Goal: Task Accomplishment & Management: Manage account settings

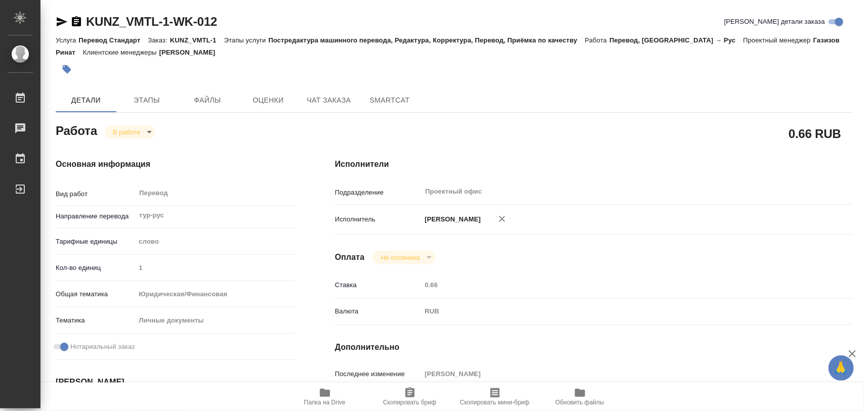
click at [68, 72] on icon "button" at bounding box center [67, 69] width 9 height 9
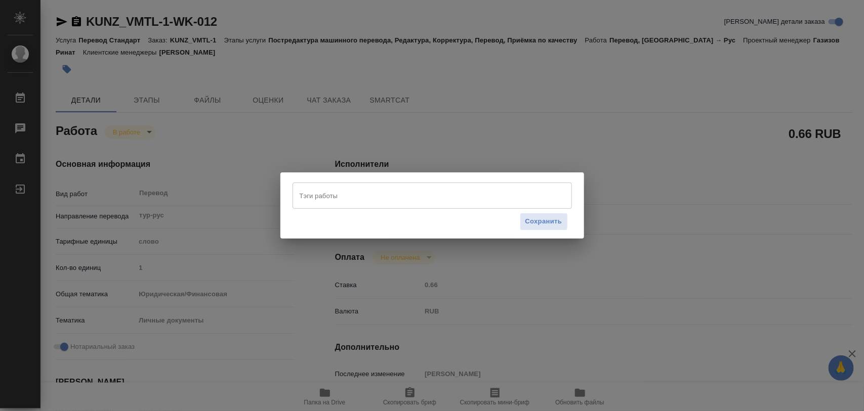
click at [357, 195] on input "Тэги работы" at bounding box center [422, 195] width 251 height 17
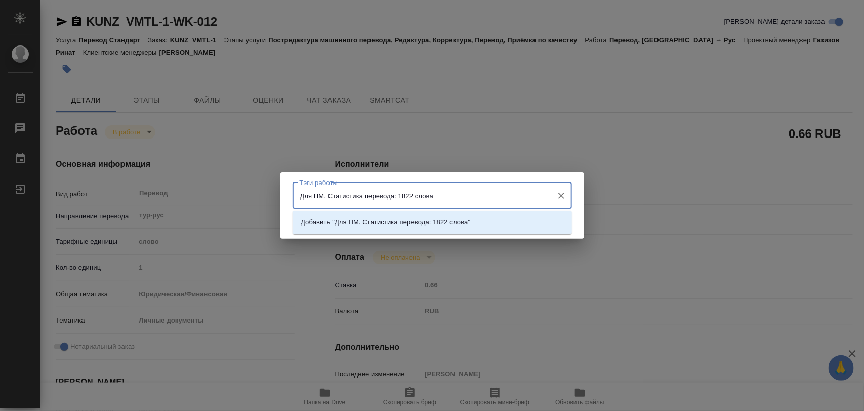
type input "Для ПМ. Статистика перевода: 1822 слова."
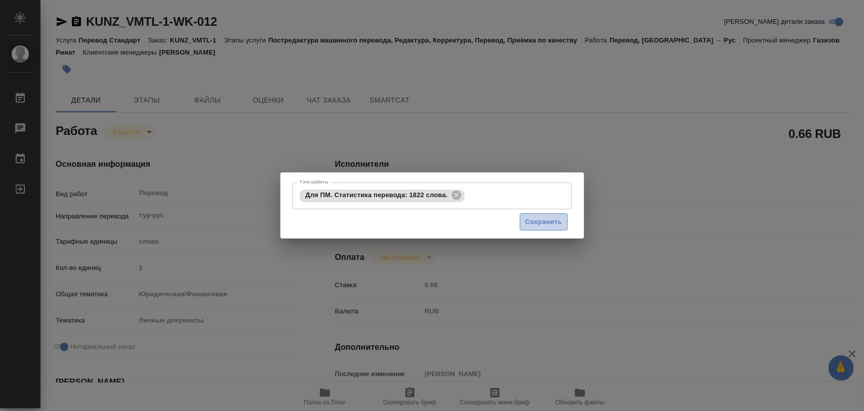
click at [544, 226] on span "Сохранить" at bounding box center [543, 223] width 37 height 12
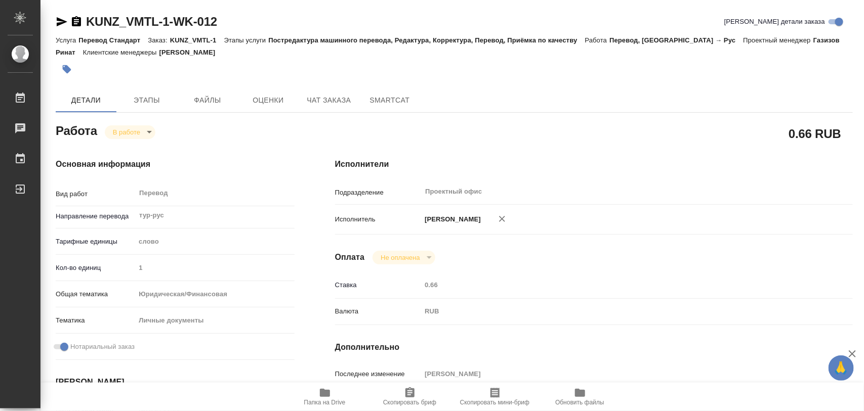
type input "inProgress"
type input "тур-рус"
type input "5a8b1489cc6b4906c91bfd90"
type input "1"
type input "yr-fn"
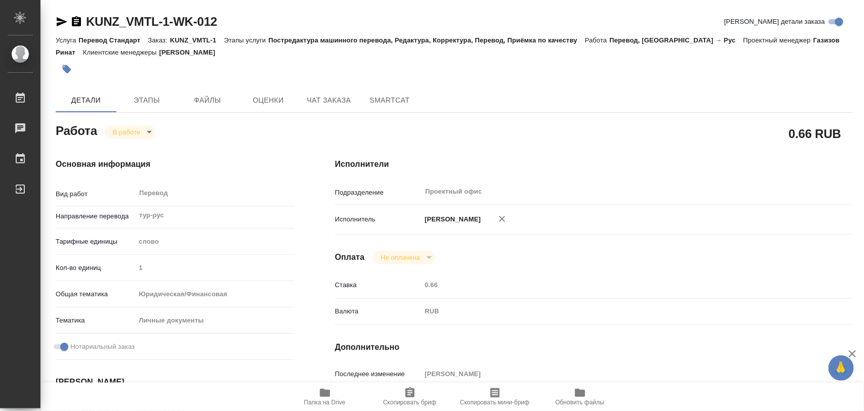
type input "5a8b8b956a9677013d343cfe"
checkbox input "true"
type input "15.09.2025 11:25"
type input "18.09.2025 12:03"
type input "22.09.2025 11:00"
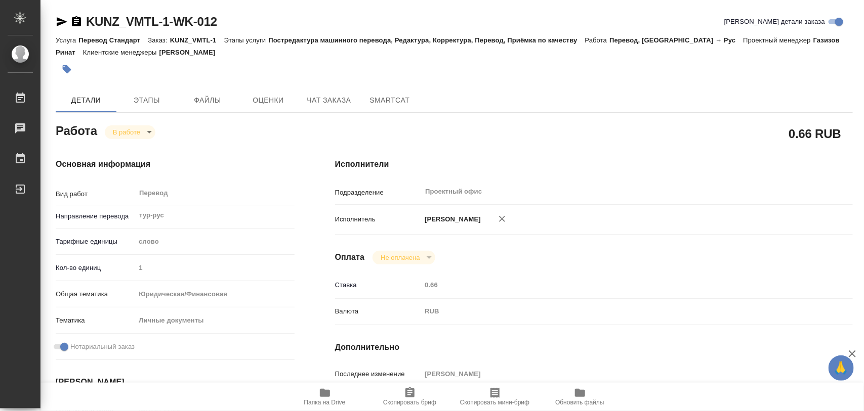
type input "22.09.2025 12:00"
type input "Проектный офис"
type input "notPayed"
type input "0.66"
type input "RUB"
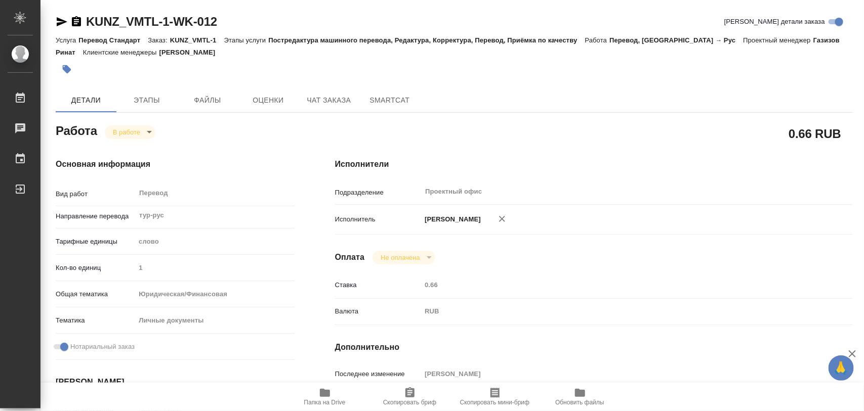
type input "[PERSON_NAME]"
type input "KUNZ_VMTL-1"
type input "Перевод Стандарт"
type input "Постредактура машинного перевода, Редактура, Корректура, Перевод, Приёмка по ка…"
type input "Zotova Ekaterina"
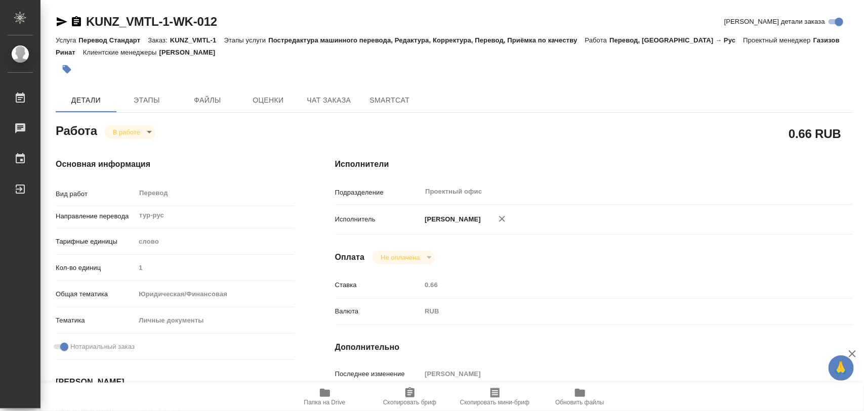
type input "Заборова Александра"
type input "/Clients/ВМ-ТрансЛогистика/Orders/KUNZ_VMTL-1"
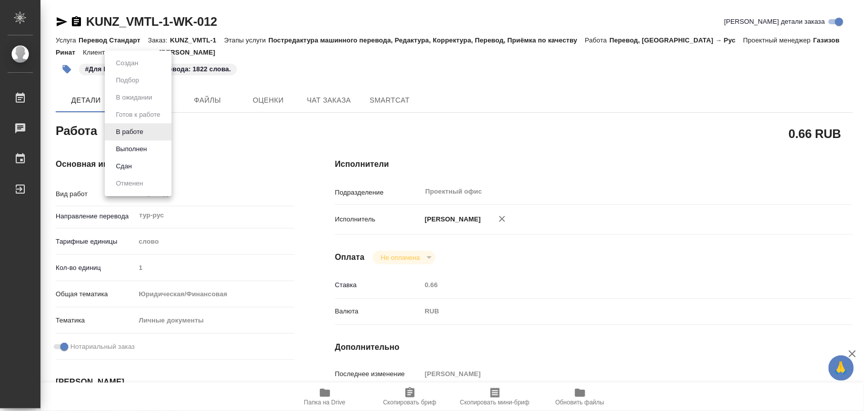
click at [147, 132] on body "🙏 .cls-1 fill:#fff; AWATERA Iglakov Maksim Работы 0 Чаты График Выйти KUNZ_VMTL…" at bounding box center [432, 205] width 864 height 411
click at [140, 145] on button "Выполнен" at bounding box center [131, 149] width 37 height 11
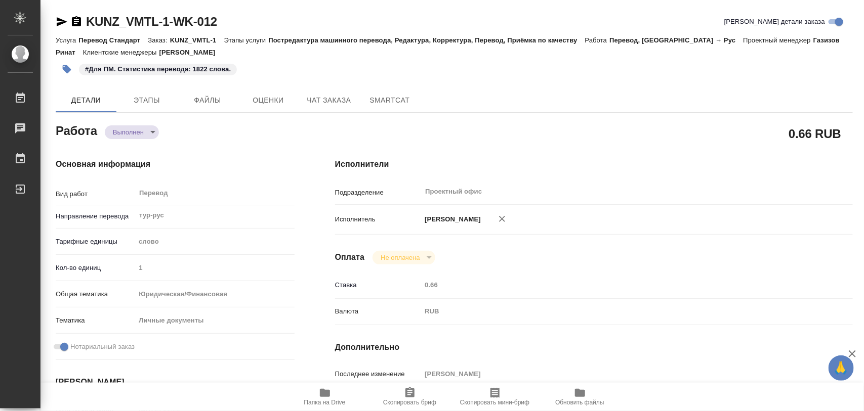
type textarea "x"
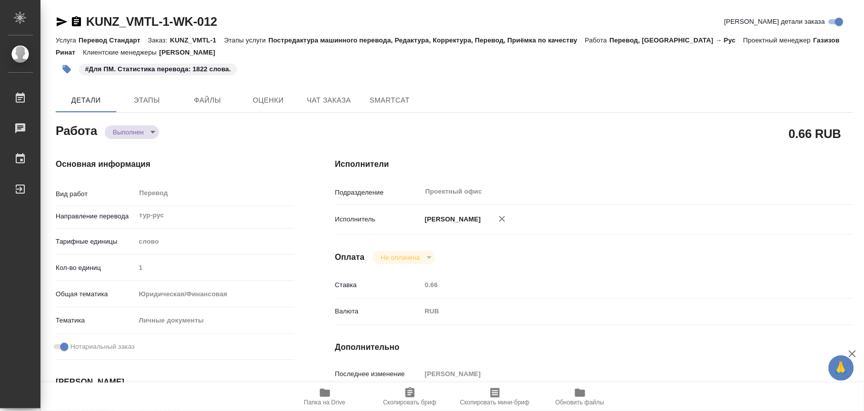
type textarea "x"
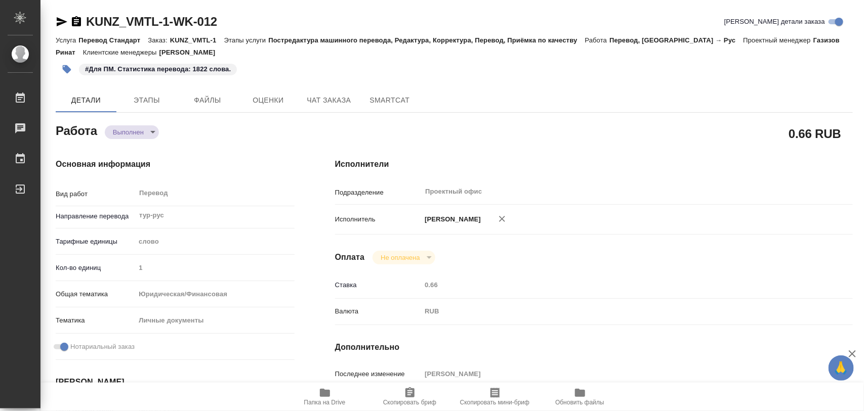
type textarea "x"
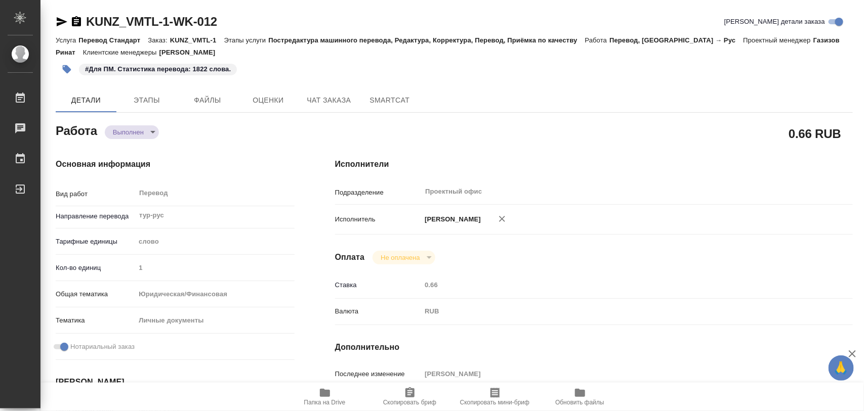
click at [325, 399] on span "Папка на Drive" at bounding box center [324, 402] width 41 height 7
click at [69, 69] on icon "button" at bounding box center [67, 69] width 9 height 9
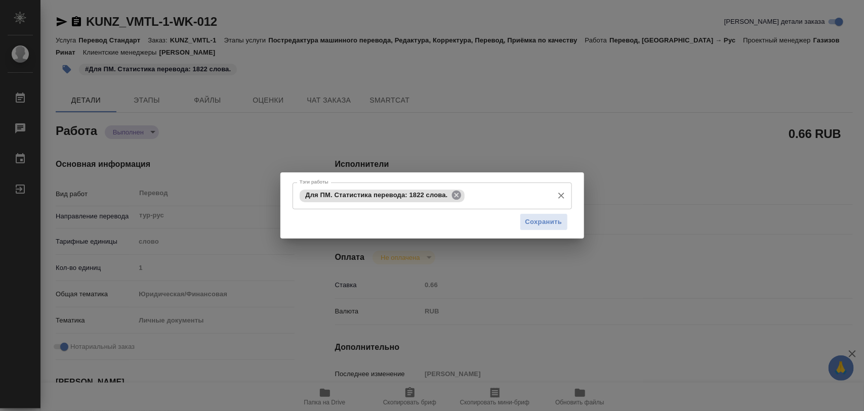
drag, startPoint x: 457, startPoint y: 201, endPoint x: 452, endPoint y: 200, distance: 5.2
click at [456, 200] on div "Для ПМ. Статистика перевода: 1822 слова." at bounding box center [382, 196] width 165 height 13
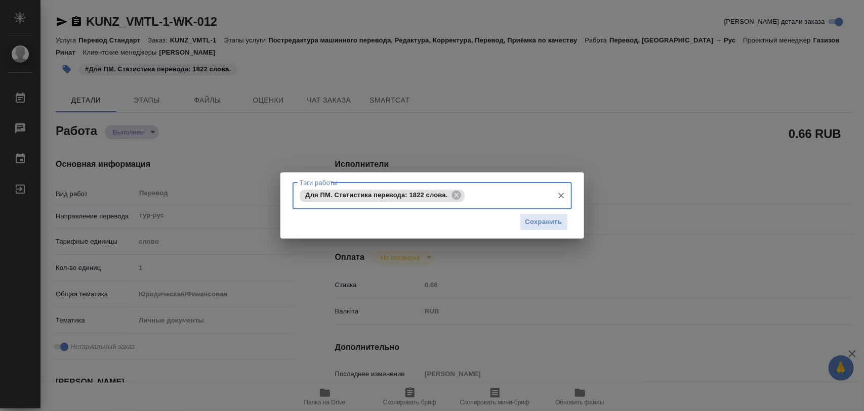
click at [458, 195] on icon at bounding box center [456, 195] width 11 height 11
click at [459, 195] on input "Тэги работы" at bounding box center [422, 195] width 251 height 17
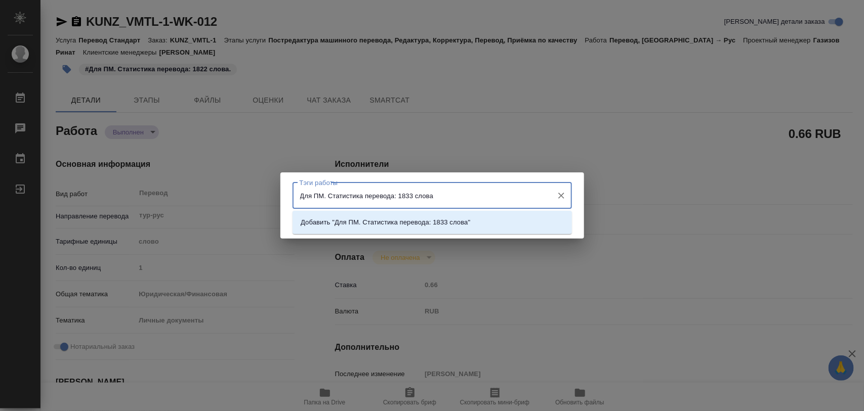
type input "Для ПМ. Статистика перевода: 1833 слова."
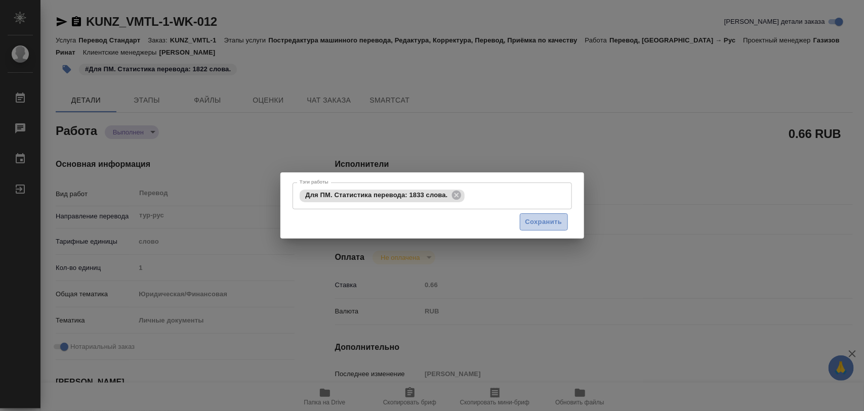
click at [534, 217] on span "Сохранить" at bounding box center [543, 223] width 37 height 12
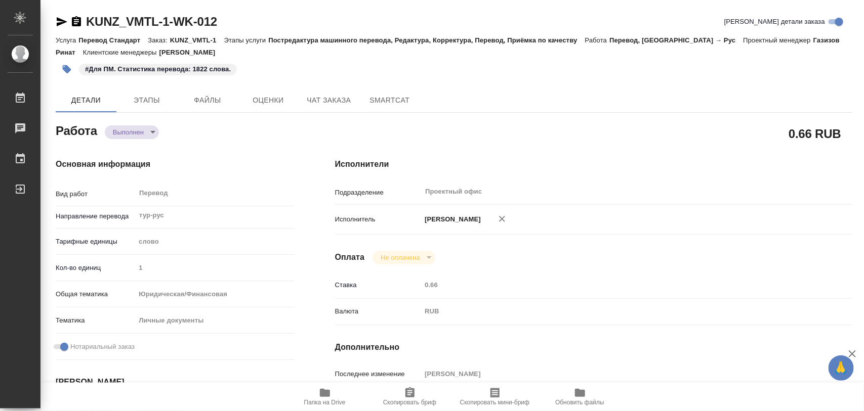
type input "completed"
type textarea "Перевод"
type textarea "x"
type input "тур-рус"
type input "5a8b1489cc6b4906c91bfd90"
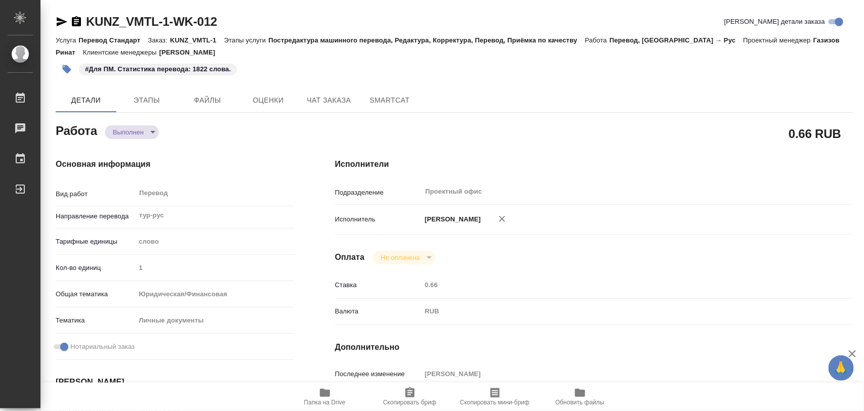
type input "1"
type input "yr-fn"
type input "5a8b8b956a9677013d343cfe"
checkbox input "true"
type input "15.09.2025 11:25"
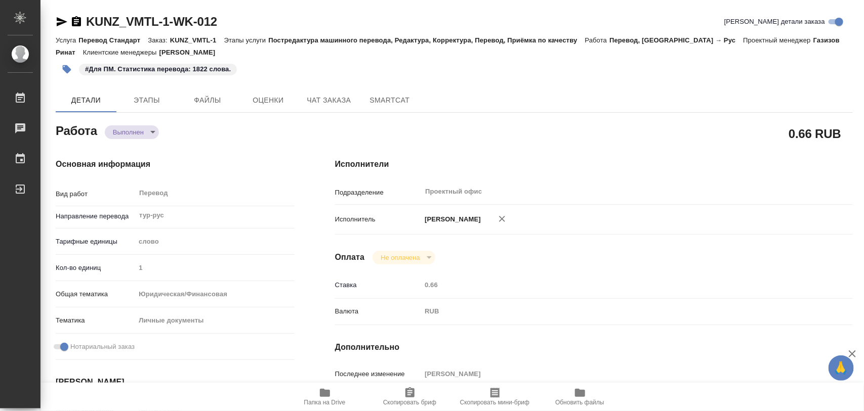
type input "18.09.2025 12:03"
type input "22.09.2025 11:00"
type input "22.09.2025 10:57"
type input "22.09.2025 12:00"
type input "Проектный офис"
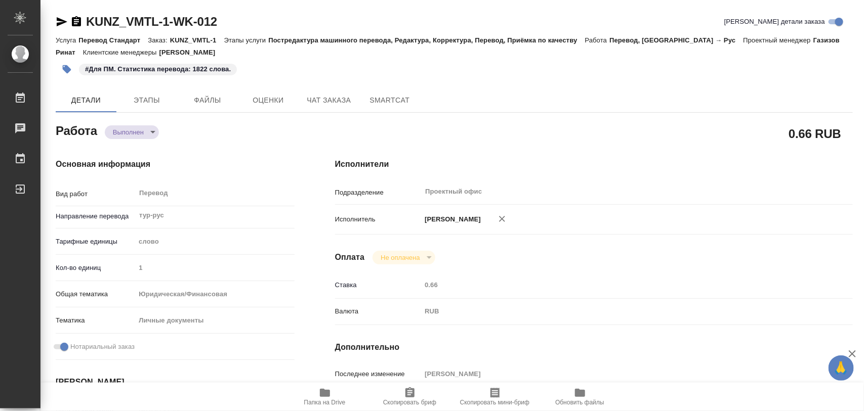
type input "notPayed"
type input "0.66"
type input "RUB"
type input "Иглаков Максим"
type textarea "x"
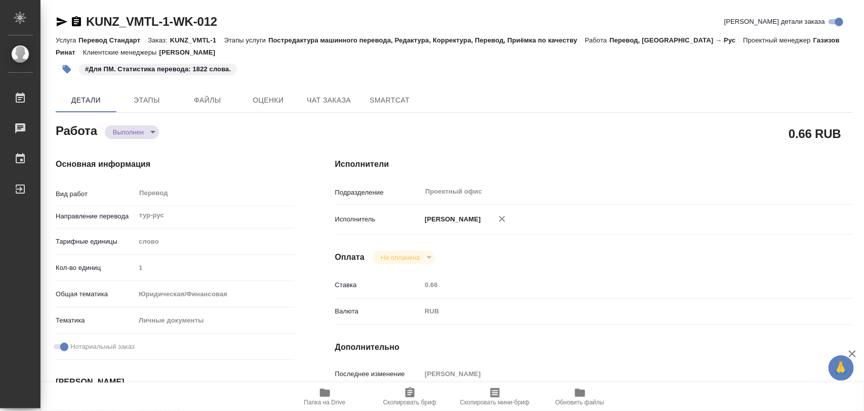
type textarea "/Clients/ВМ-ТрансЛогистика/Orders/KUNZ_VMTL-1/Translated/KUNZ_VMTL-1-WK-012"
type textarea "x"
type input "KUNZ_VMTL-1"
type input "Перевод Стандарт"
type input "Постредактура машинного перевода, Редактура, Корректура, Перевод, Приёмка по ка…"
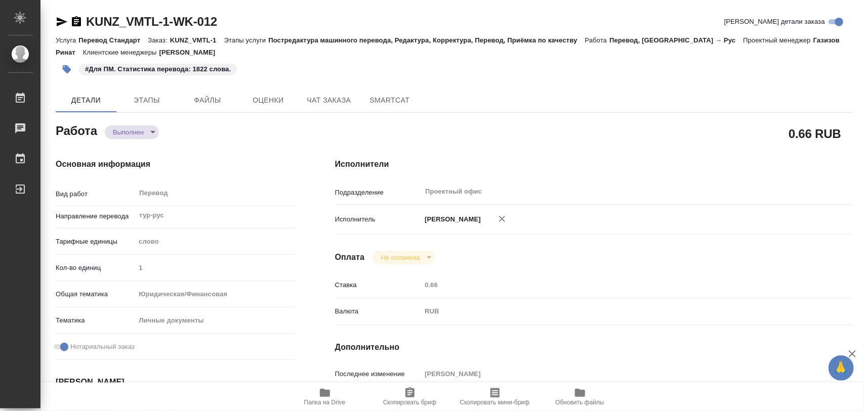
type input "Zotova Ekaterina"
type input "Заборова Александра"
type input "/Clients/ВМ-ТрансЛогистика/Orders/KUNZ_VMTL-1"
type textarea "x"
type textarea "тур-рус, апост. довер. и согл. под нот, шить к оригиналу"
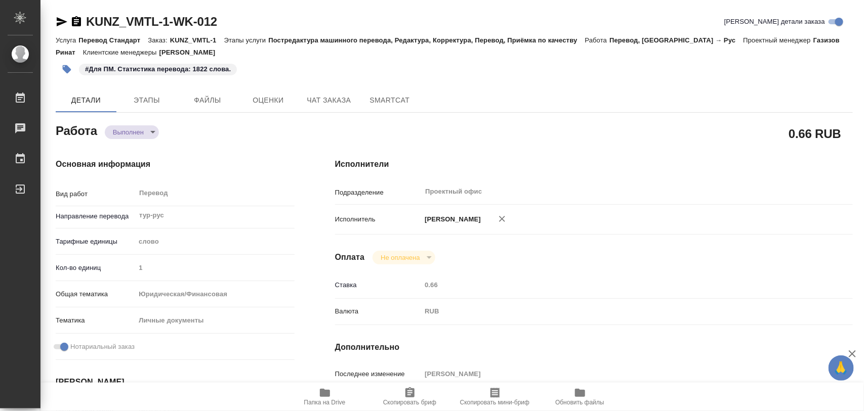
type textarea "x"
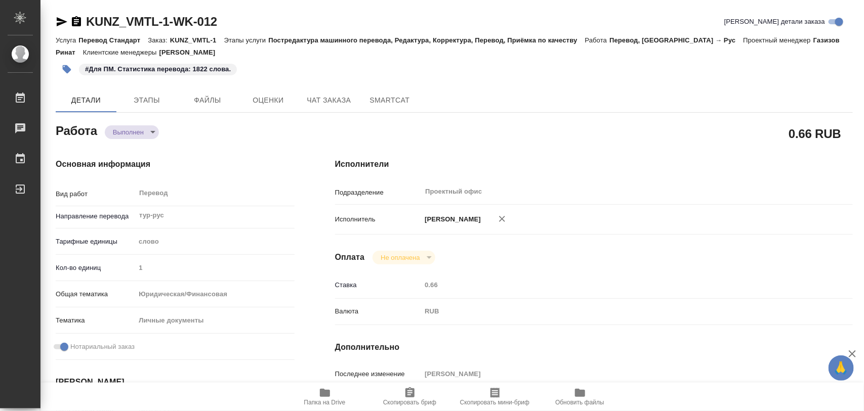
type textarea "x"
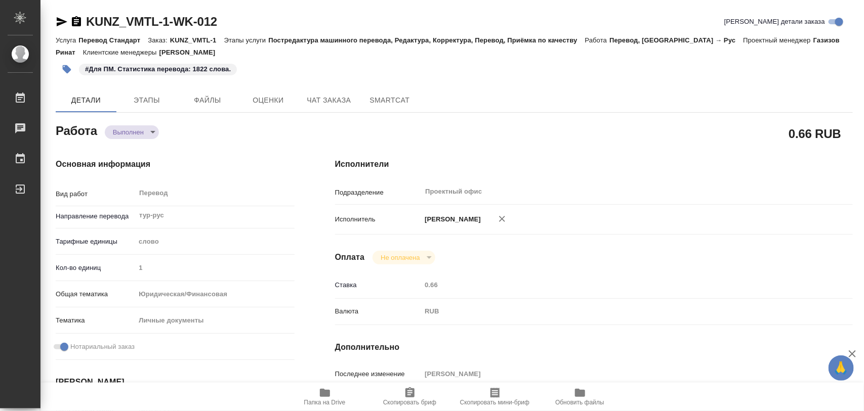
type textarea "x"
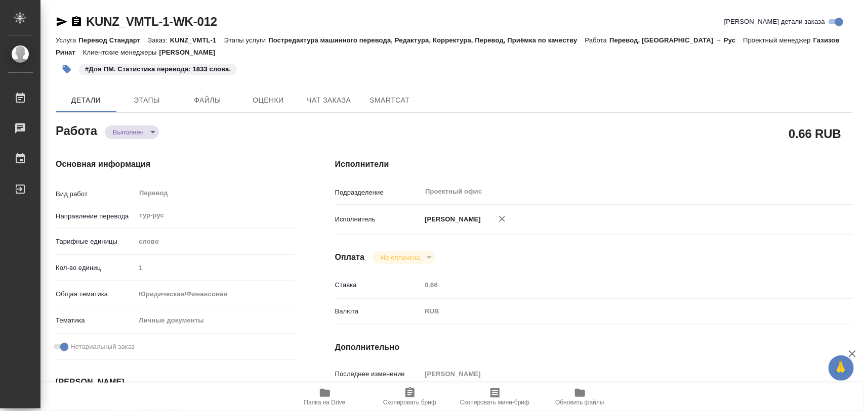
type textarea "x"
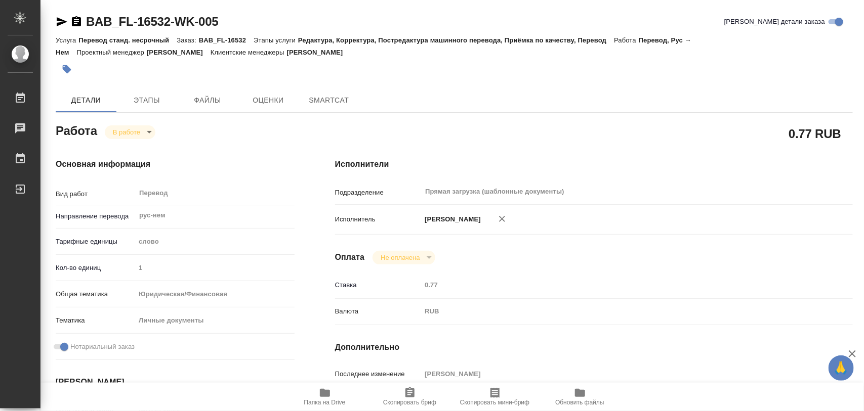
type textarea "x"
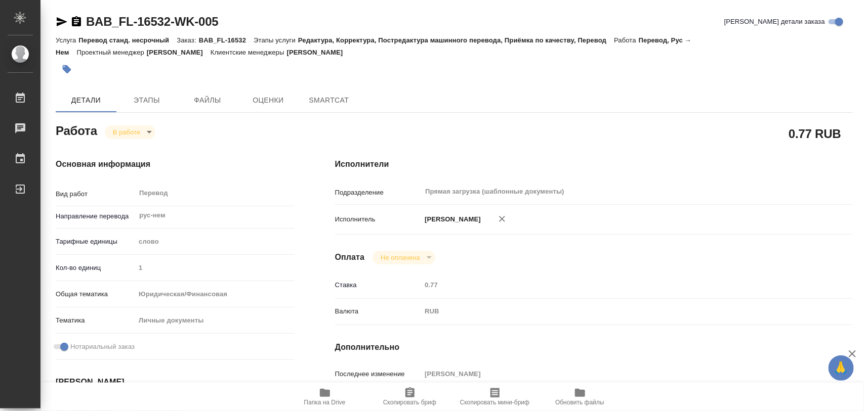
type textarea "x"
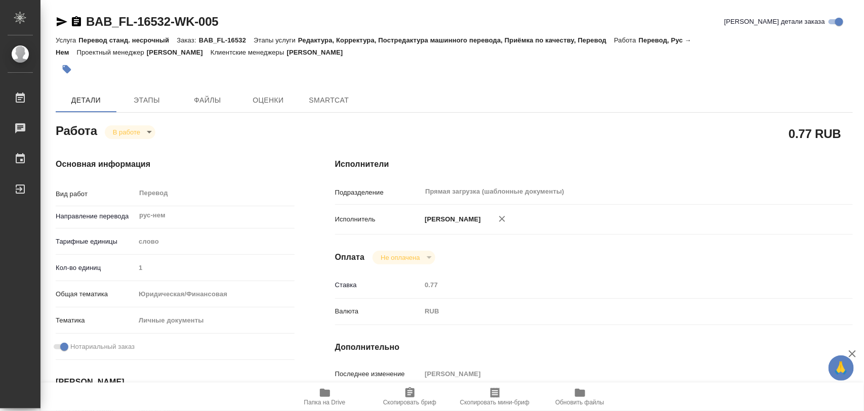
type textarea "x"
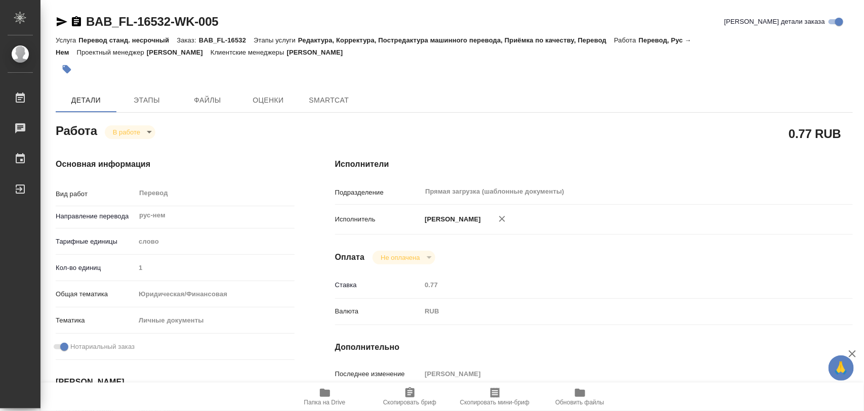
type textarea "x"
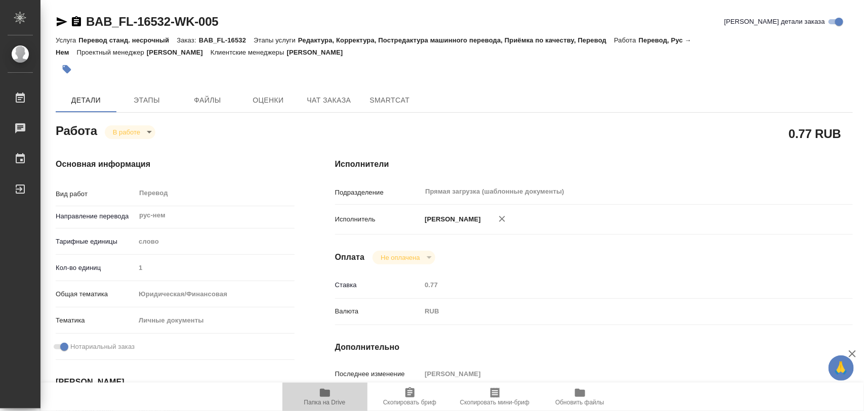
click at [330, 395] on icon "button" at bounding box center [325, 393] width 12 height 12
type textarea "x"
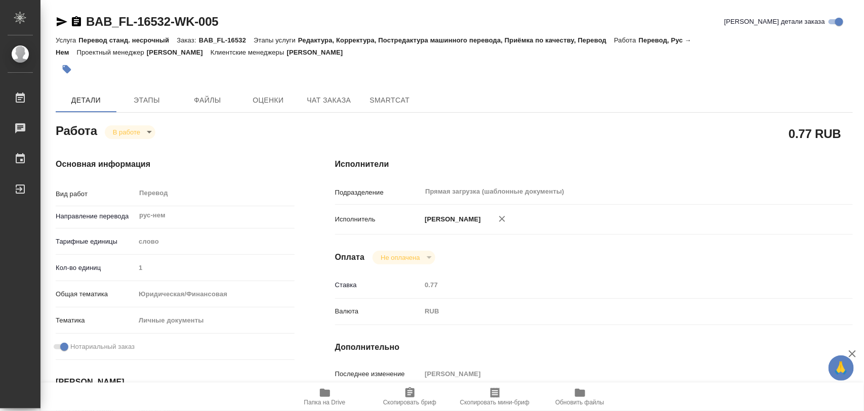
type textarea "x"
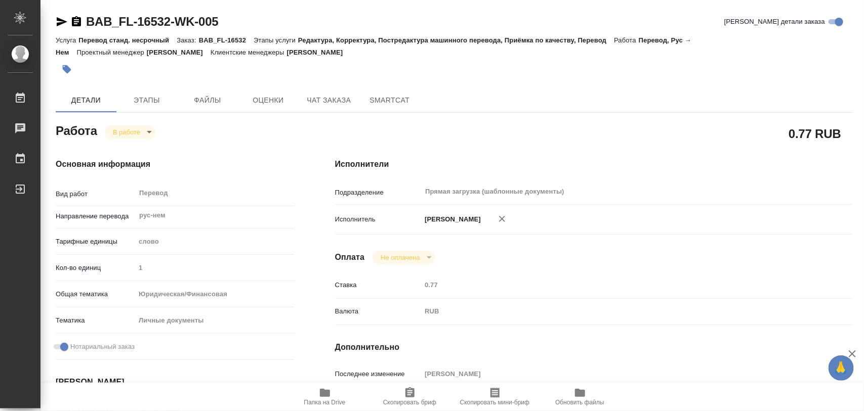
type textarea "x"
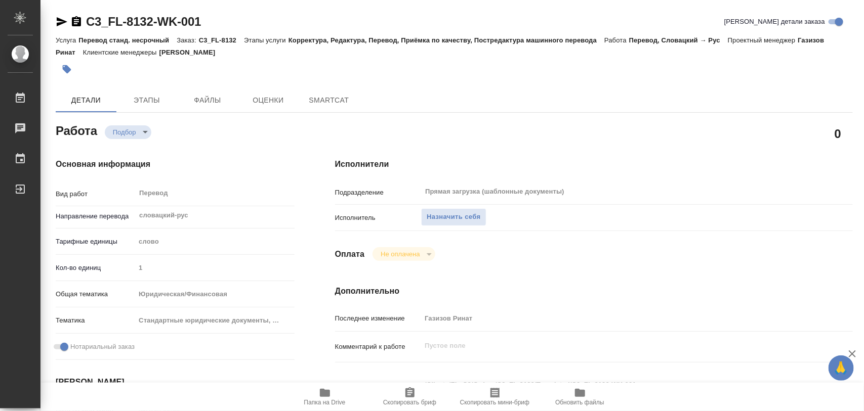
type textarea "x"
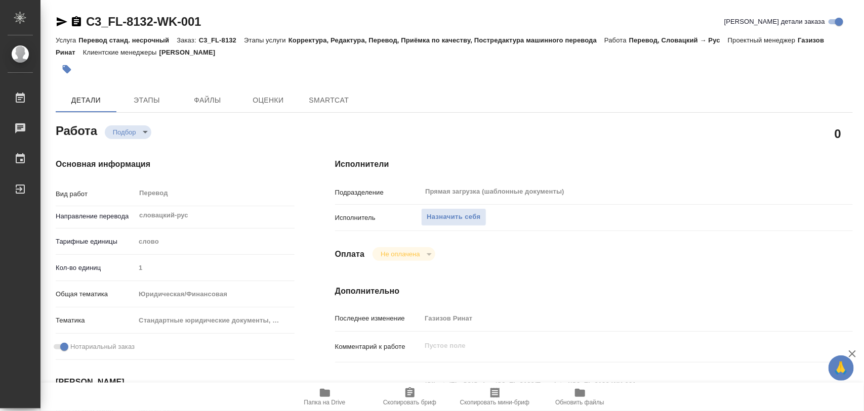
type textarea "x"
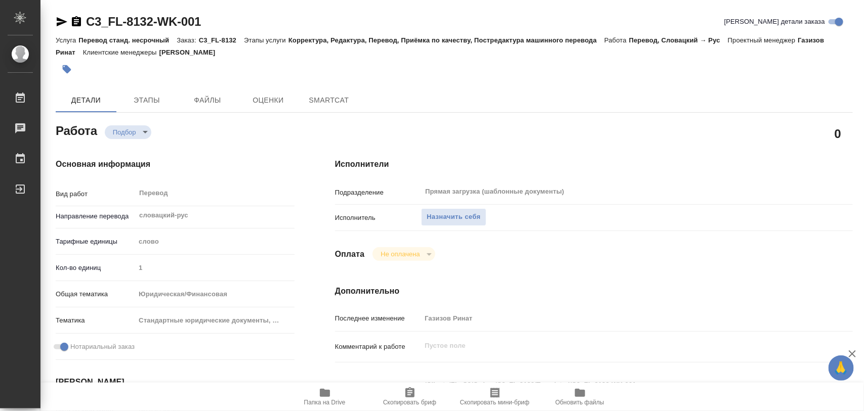
type textarea "x"
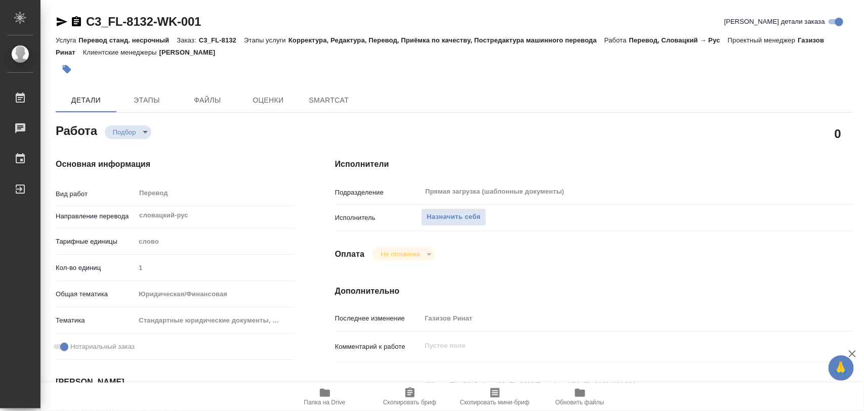
type textarea "x"
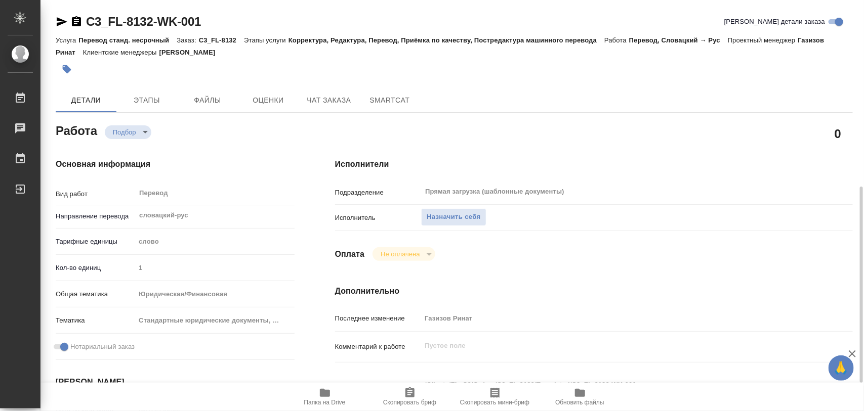
scroll to position [126, 0]
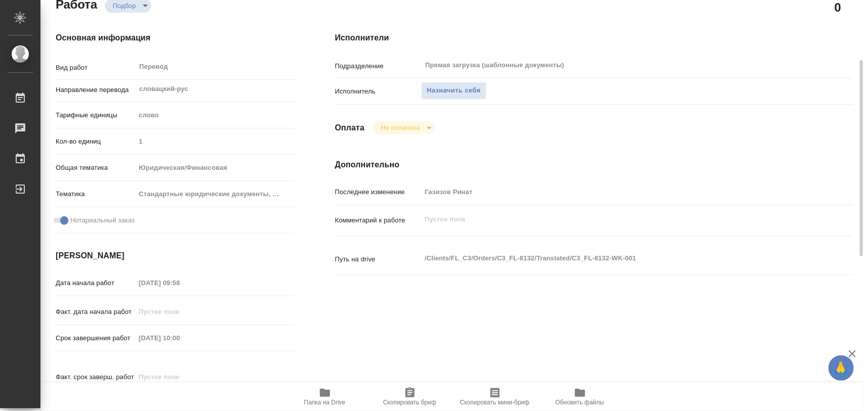
type textarea "x"
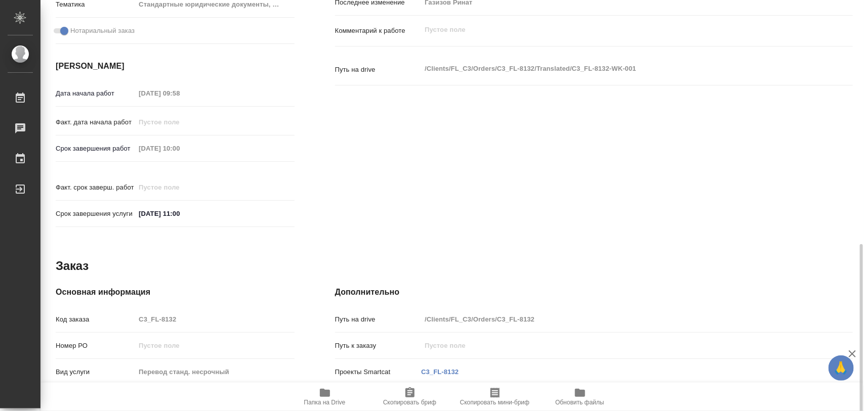
scroll to position [451, 0]
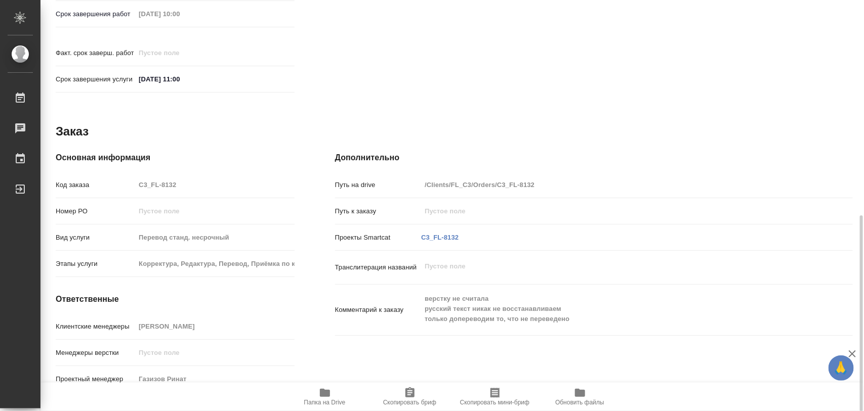
type textarea "x"
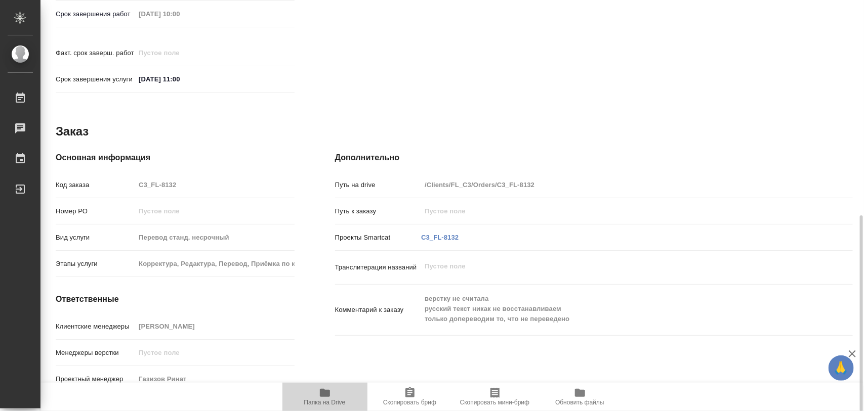
click at [324, 400] on span "Папка на Drive" at bounding box center [324, 402] width 41 height 7
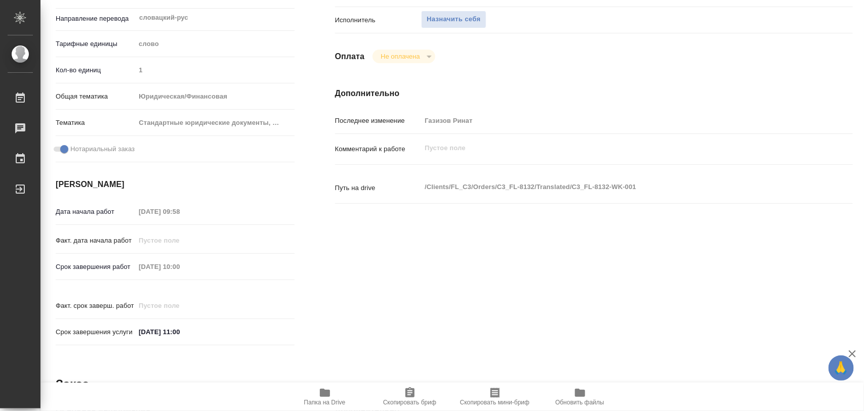
scroll to position [0, 0]
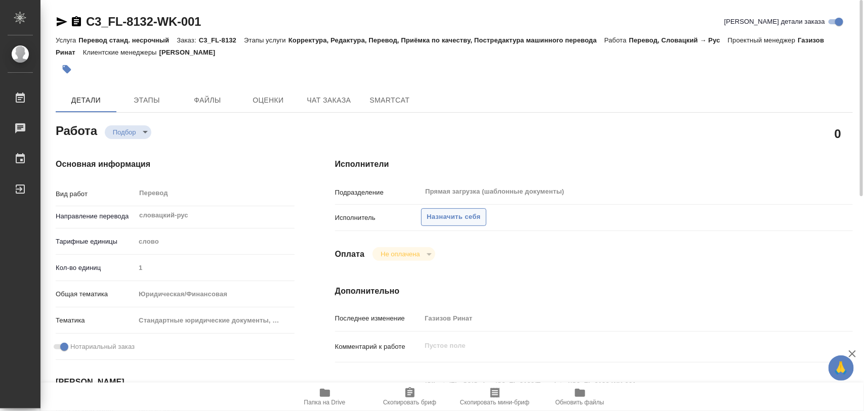
click at [459, 220] on span "Назначить себя" at bounding box center [454, 217] width 54 height 12
type textarea "x"
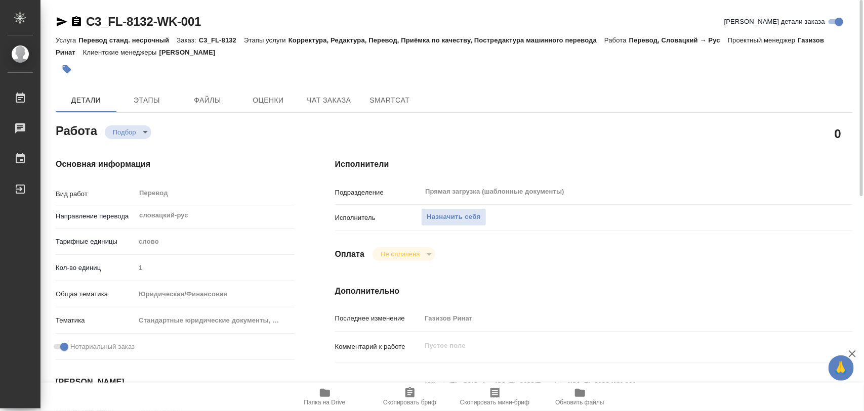
type textarea "x"
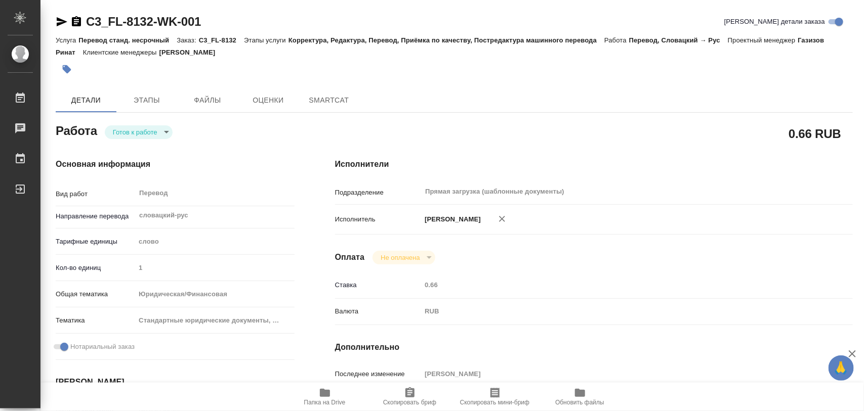
type textarea "x"
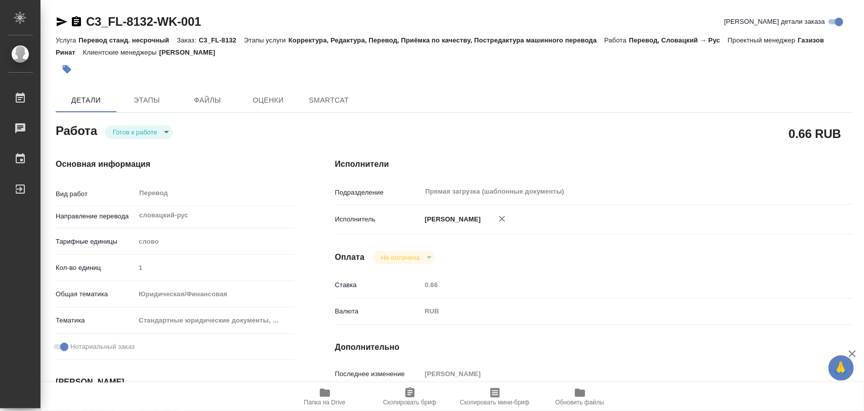
type textarea "x"
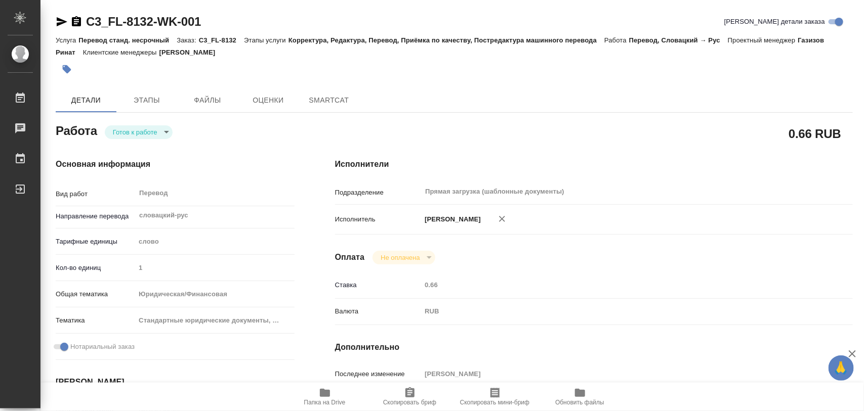
type textarea "x"
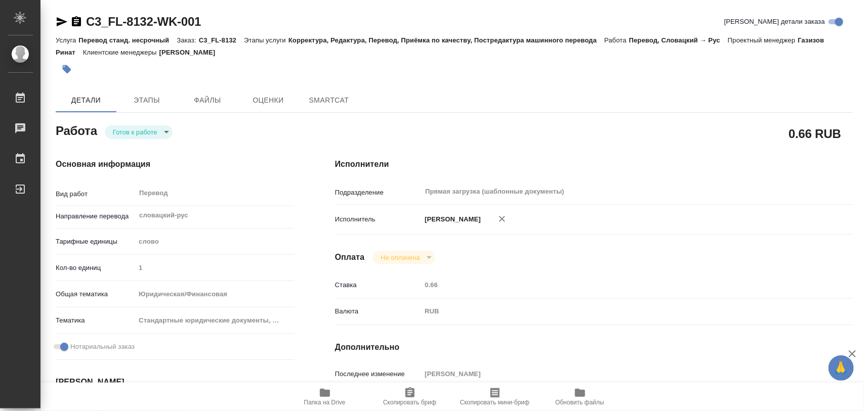
type textarea "x"
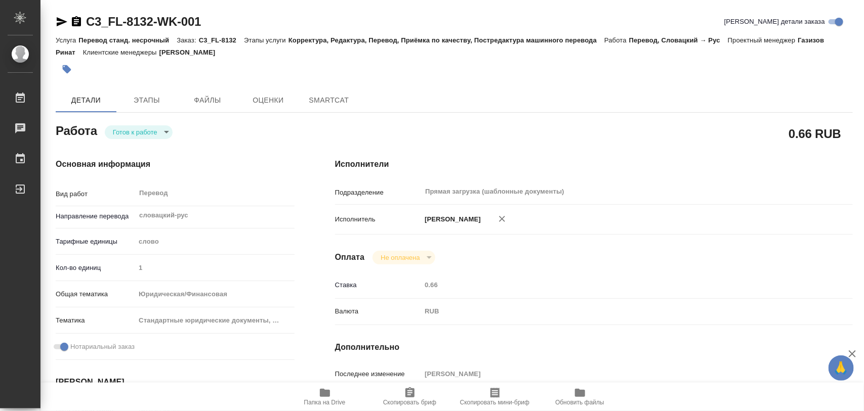
click at [165, 134] on body "🙏 .cls-1 fill:#fff; AWATERA Iglakov Maksim Работы Чаты График Выйти C3_FL-8132-…" at bounding box center [432, 205] width 864 height 411
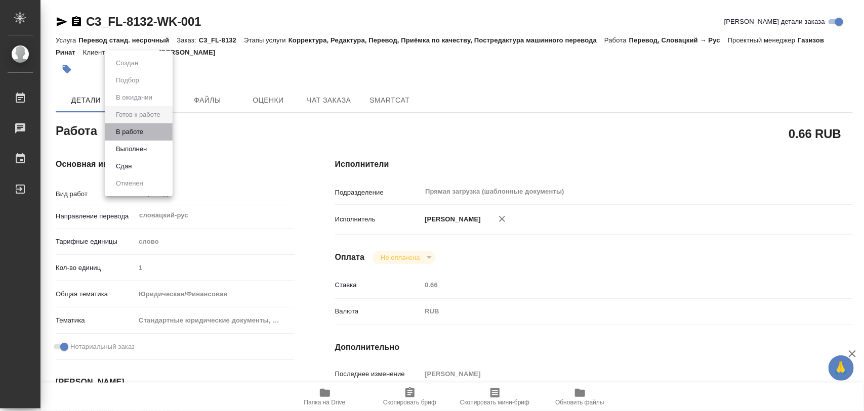
click at [153, 133] on li "В работе" at bounding box center [139, 131] width 68 height 17
type textarea "x"
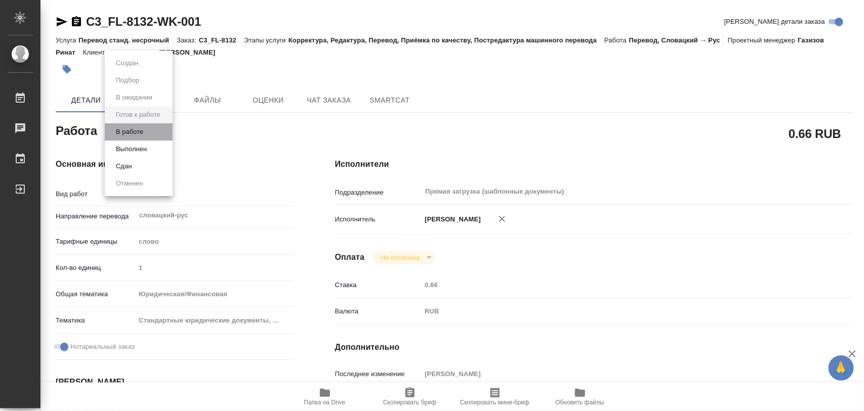
type textarea "x"
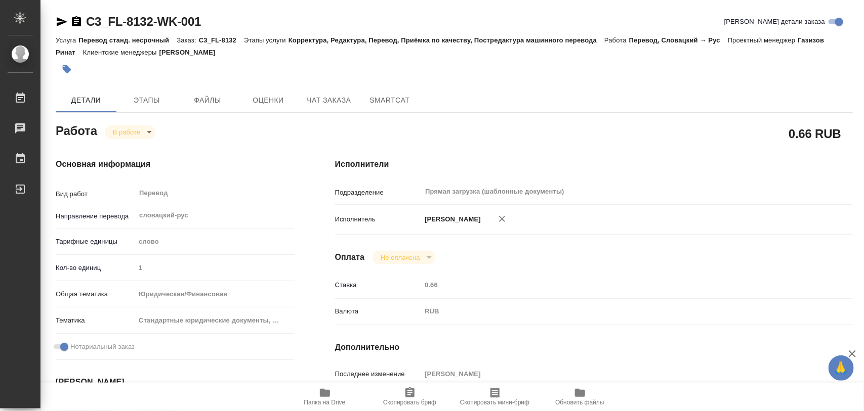
type textarea "x"
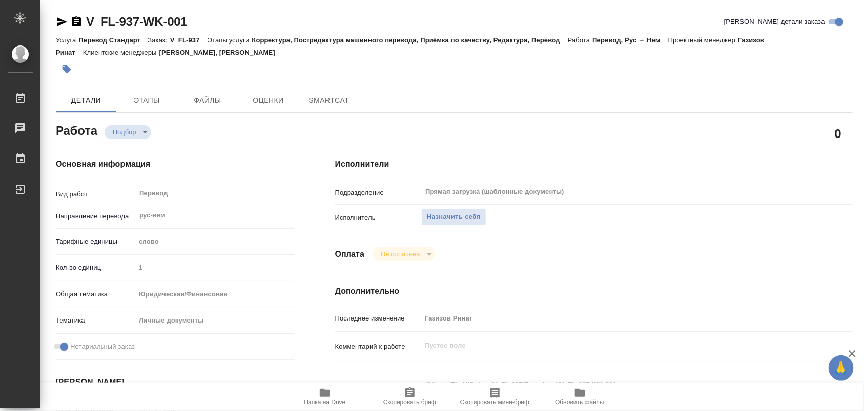
type textarea "x"
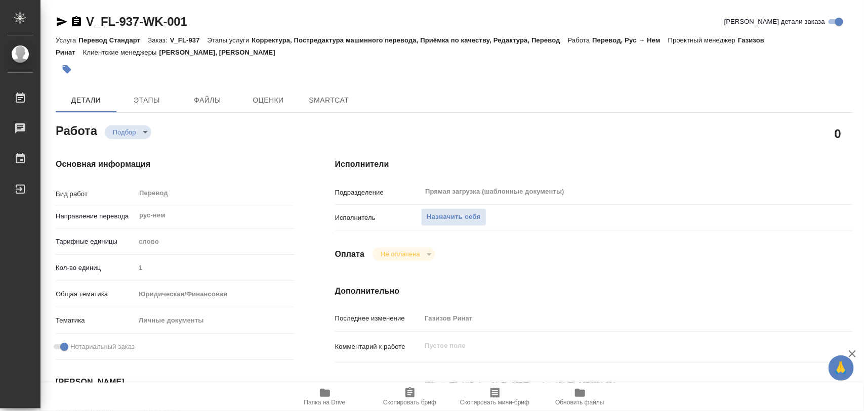
type textarea "x"
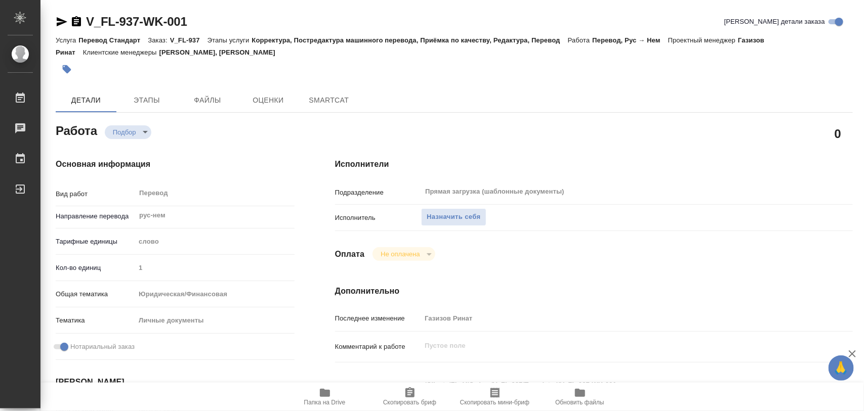
type textarea "x"
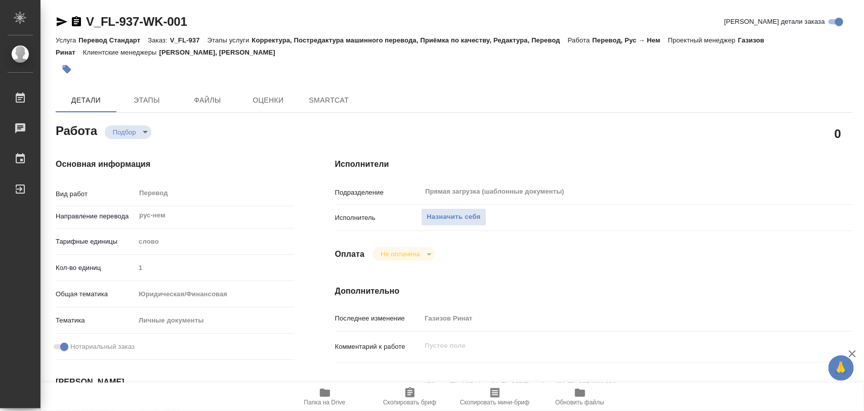
type textarea "x"
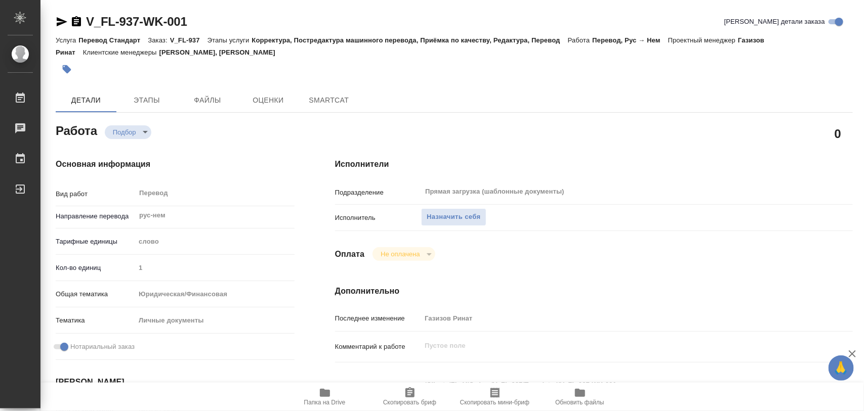
type textarea "x"
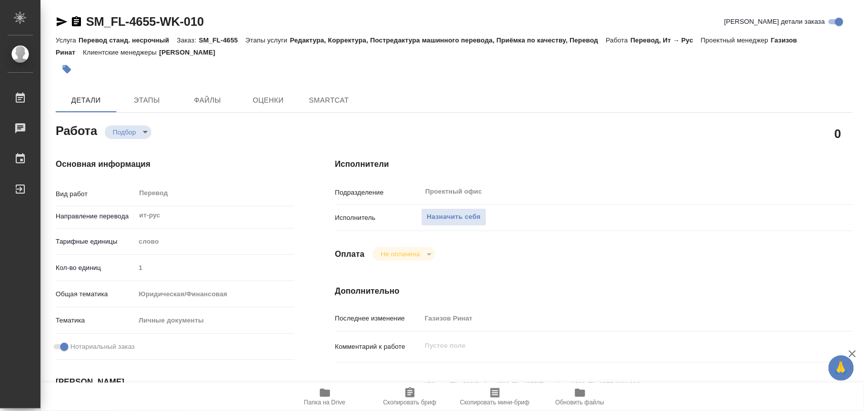
type textarea "x"
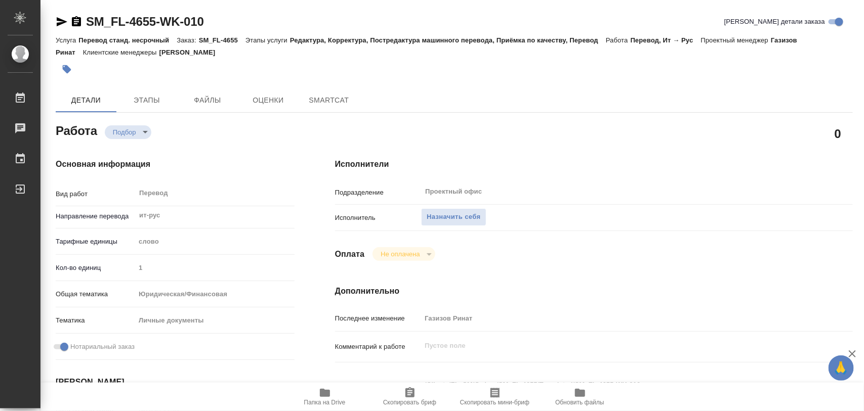
type textarea "x"
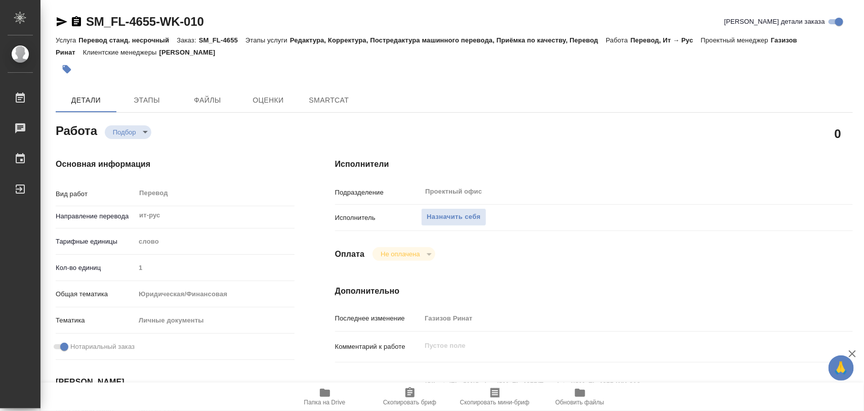
type textarea "x"
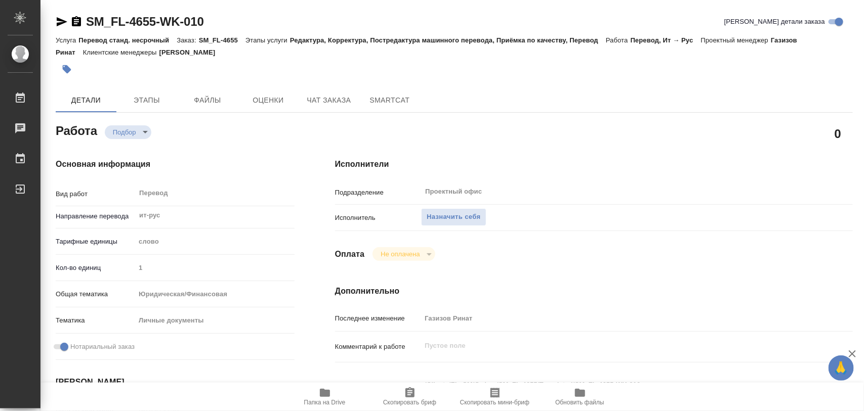
type textarea "x"
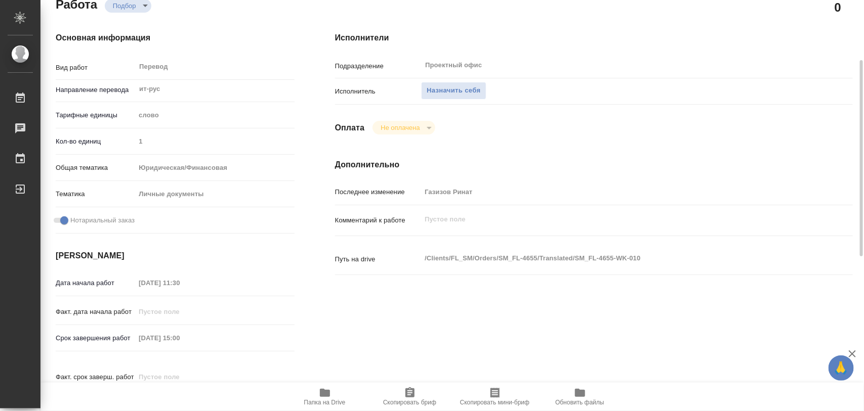
type textarea "x"
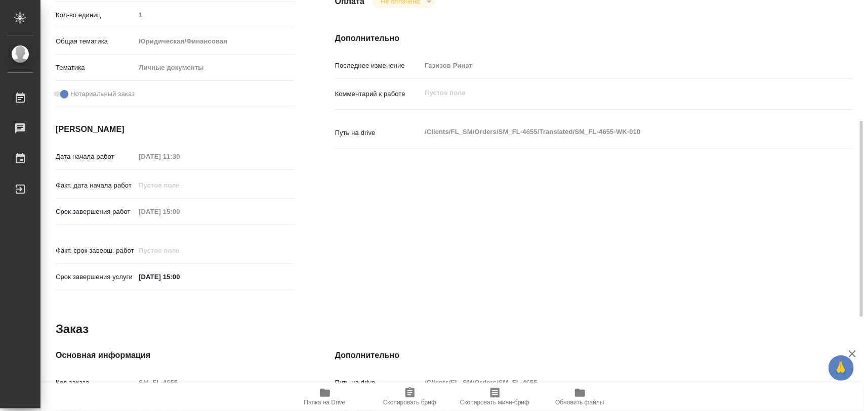
scroll to position [451, 0]
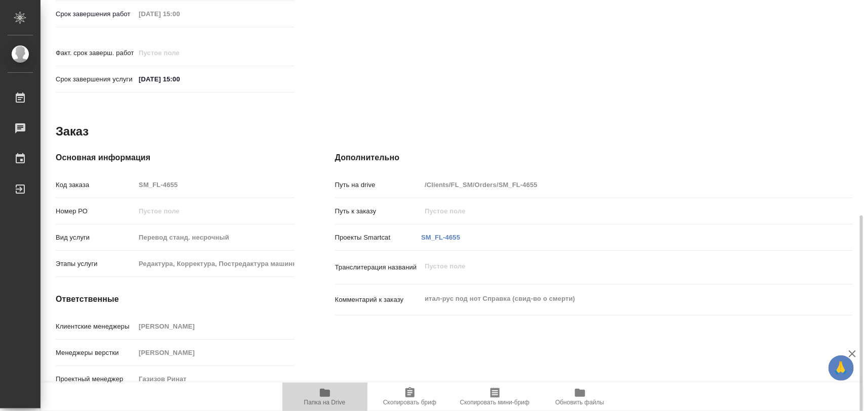
click at [328, 392] on icon "button" at bounding box center [325, 393] width 10 height 8
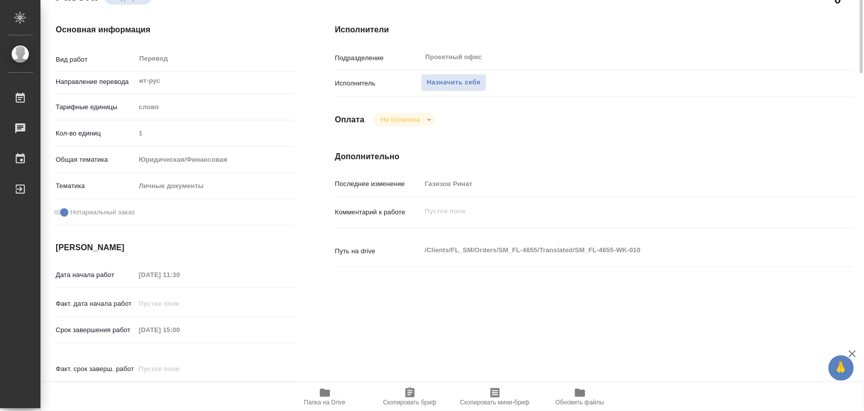
scroll to position [0, 0]
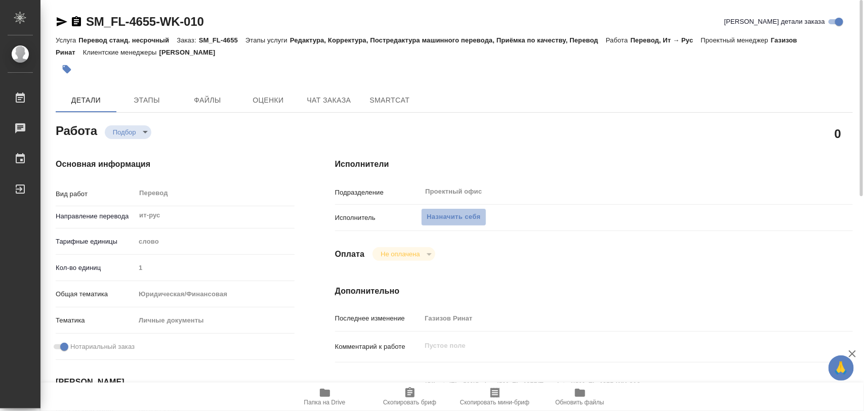
drag, startPoint x: 469, startPoint y: 216, endPoint x: 224, endPoint y: 40, distance: 301.0
click at [467, 216] on span "Назначить себя" at bounding box center [454, 217] width 54 height 12
type textarea "x"
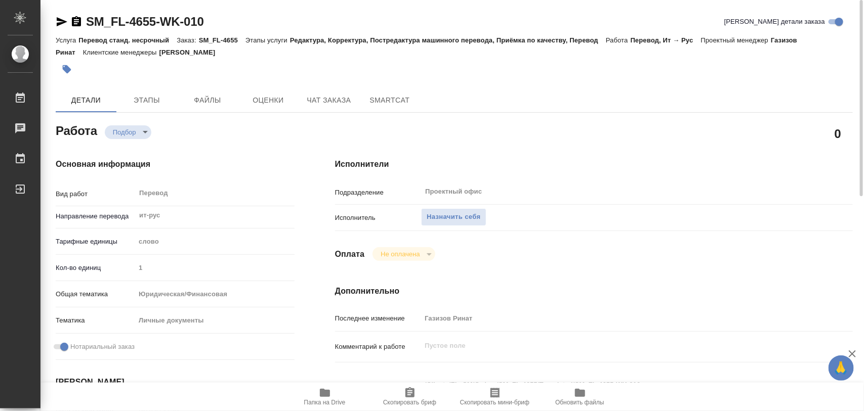
type textarea "x"
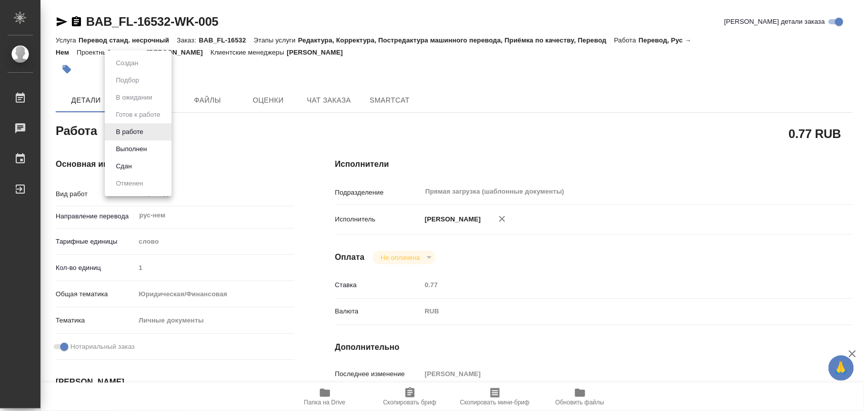
click at [148, 128] on body "🙏 .cls-1 fill:#fff; AWATERA Iglakov Maksim Работы 0 Чаты График Выйти BAB_FL-16…" at bounding box center [432, 205] width 864 height 411
click at [143, 145] on button "Выполнен" at bounding box center [131, 149] width 37 height 11
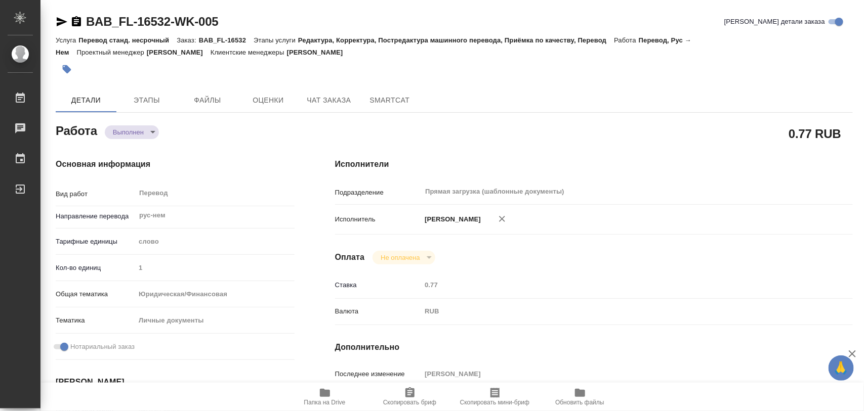
type textarea "x"
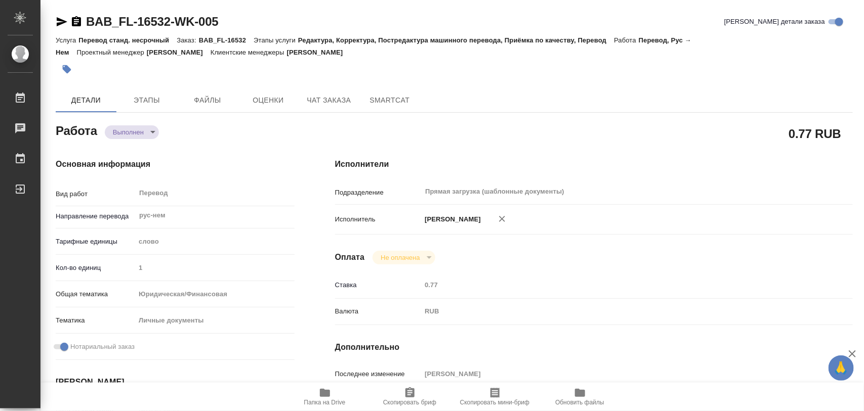
type textarea "x"
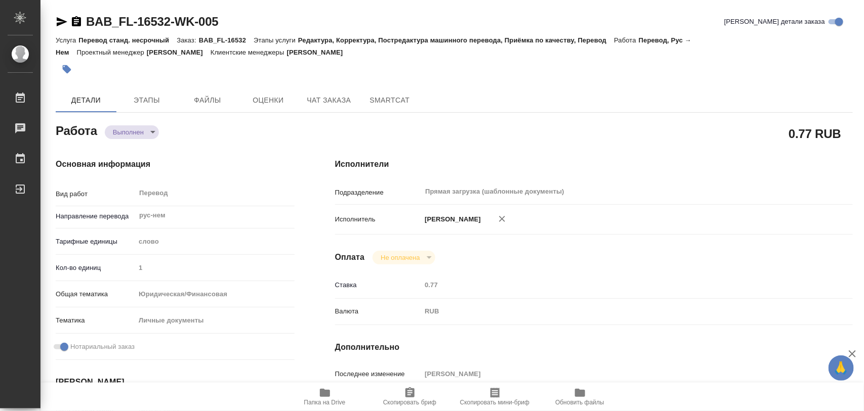
type textarea "x"
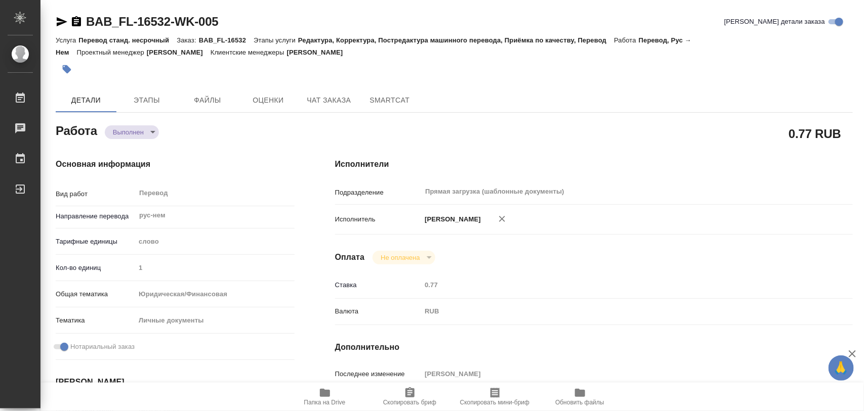
click at [66, 68] on icon "button" at bounding box center [67, 69] width 9 height 9
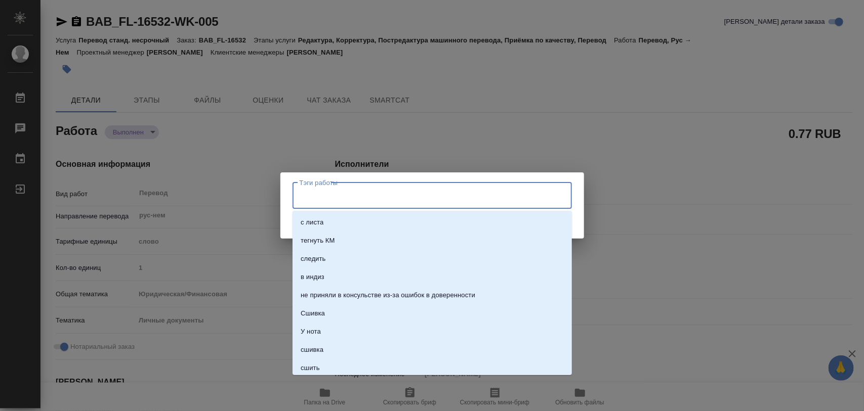
drag, startPoint x: 370, startPoint y: 198, endPoint x: 362, endPoint y: 187, distance: 14.1
click at [371, 196] on input "Тэги работы" at bounding box center [422, 195] width 251 height 17
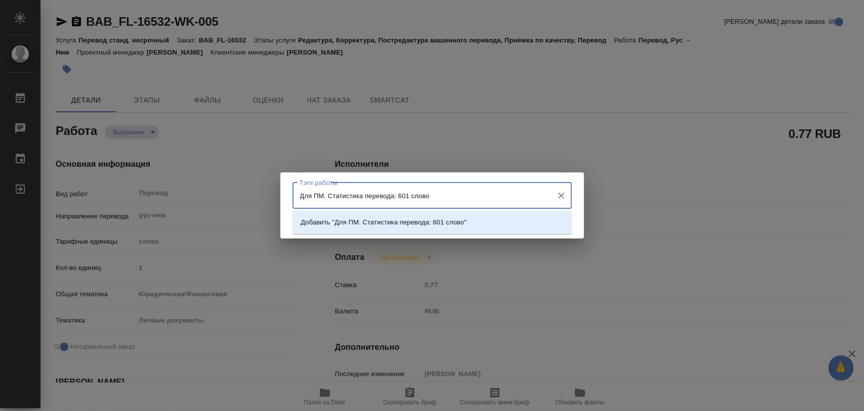
type input "Для ПМ. Статистика перевода: 601 слово."
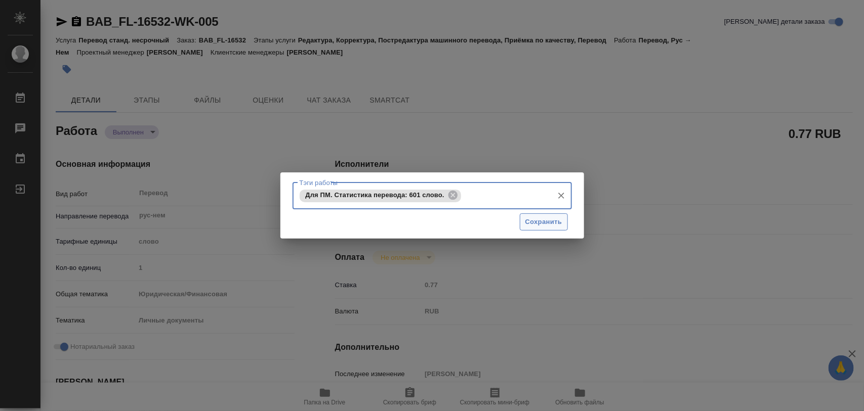
click at [557, 223] on span "Сохранить" at bounding box center [543, 223] width 37 height 12
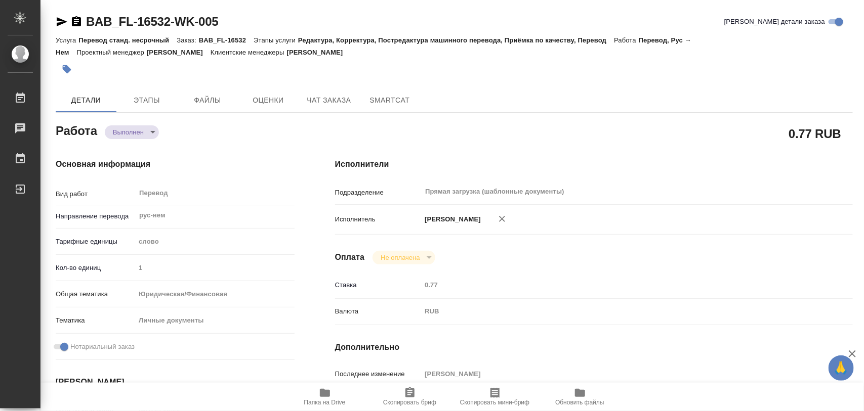
type input "completed"
type textarea "Перевод"
type textarea "x"
type input "рус-нем"
type input "5a8b1489cc6b4906c91bfd90"
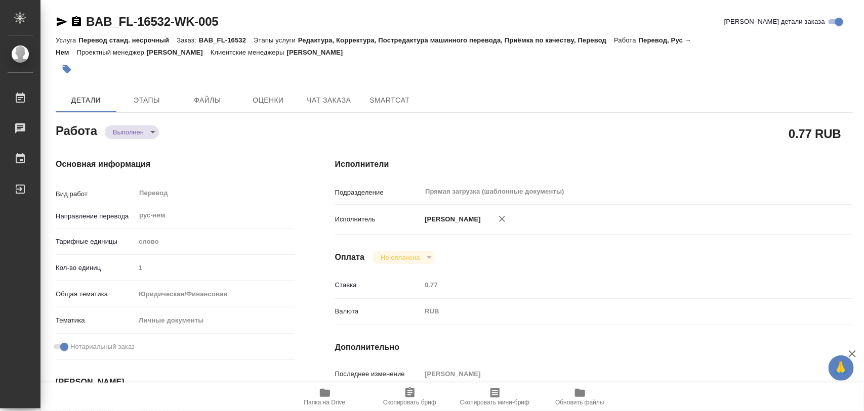
type input "1"
type input "yr-fn"
type input "5a8b8b956a9677013d343cfe"
checkbox input "true"
type input "16.09.2025 13:20"
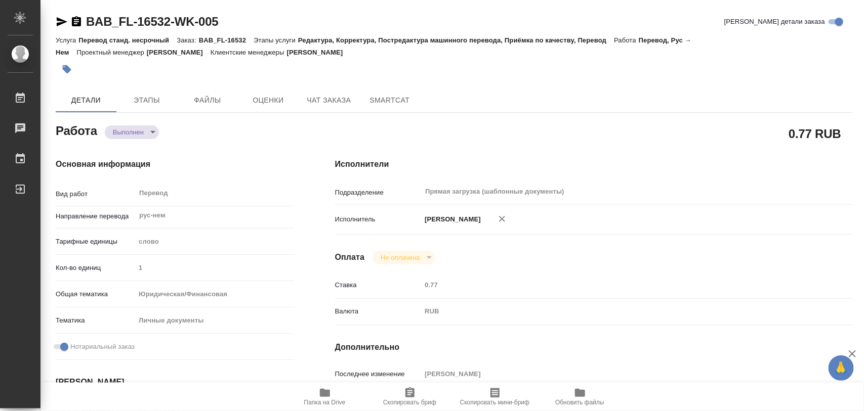
type input "16.09.2025 14:06"
type input "22.09.2025 12:00"
type input "22.09.2025 11:59"
type input "25.09.2025 13:00"
type input "Прямая загрузка (шаблонные документы)"
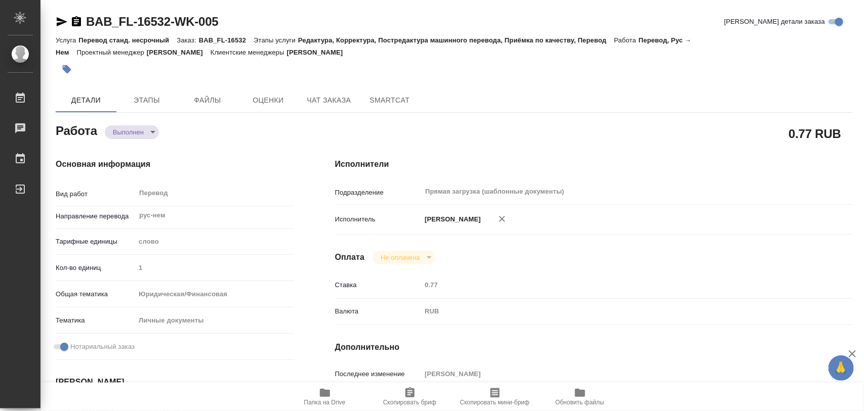
type input "notPayed"
type input "0.77"
type input "RUB"
type input "[PERSON_NAME]"
type textarea "x"
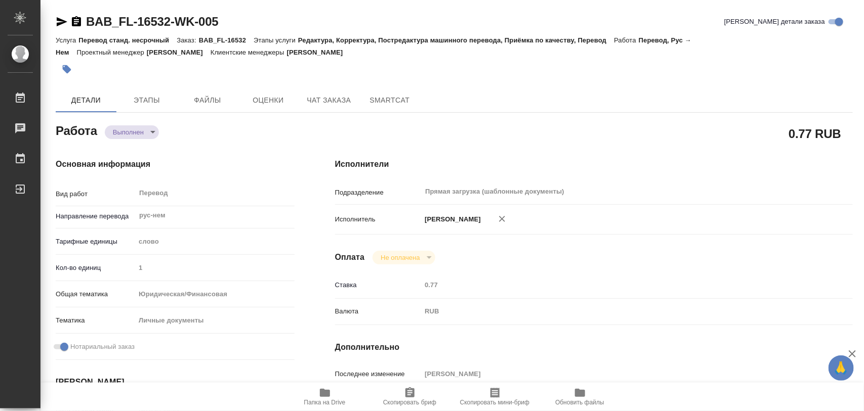
type textarea "/Clients/FL_BAB/Orders/BAB_FL-16532/Translated/BAB_FL-16532-WK-005"
type textarea "x"
type input "BAB_FL-16532"
type input "Перевод станд. несрочный"
type input "Редактура, Корректура, Постредактура машинного перевода, Приёмка по качеству, П…"
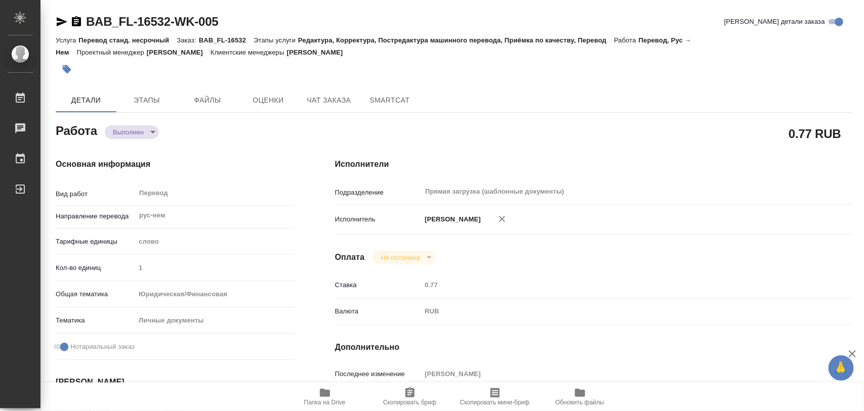
type input "[PERSON_NAME]"
type input "/Clients/FL_BAB/Orders/BAB_FL-16532"
type textarea "x"
type textarea "пасп+соб рус-нем соб подан на апостиль (будет доперевод нзк)"
type textarea "x"
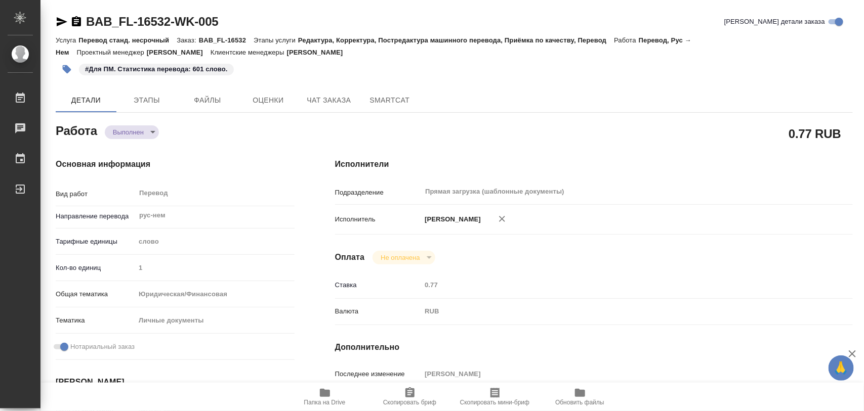
type textarea "x"
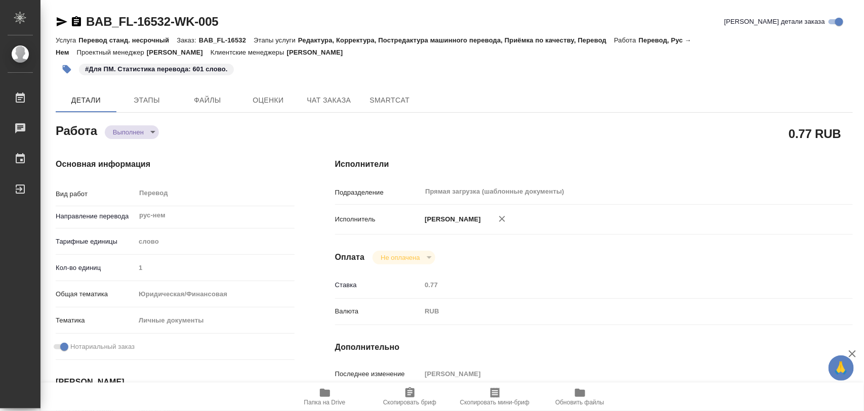
type textarea "x"
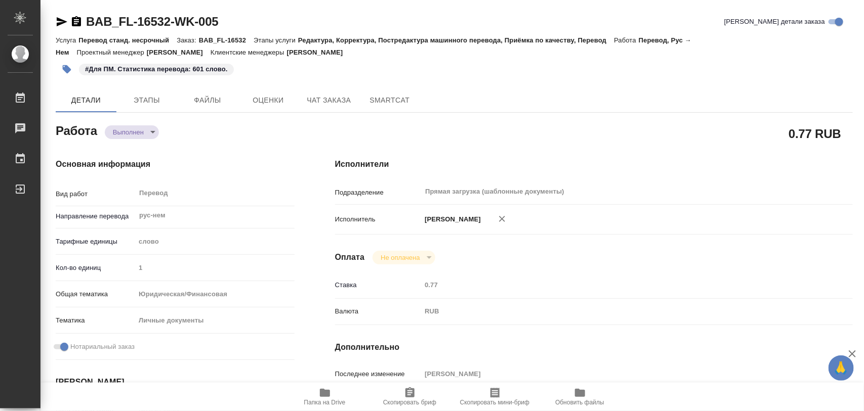
type textarea "x"
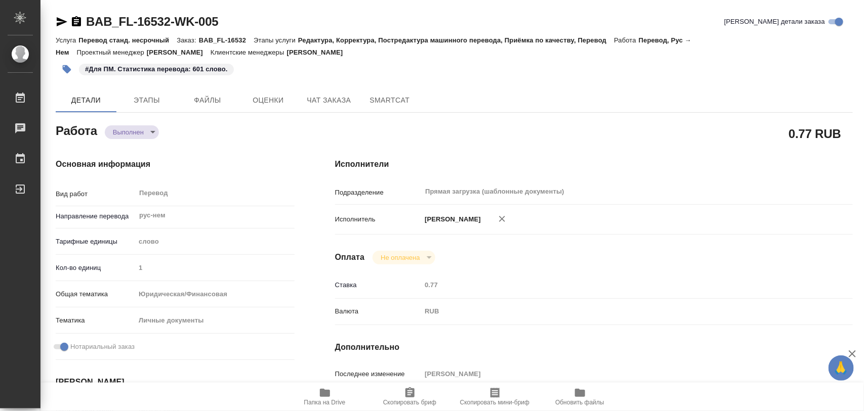
type textarea "x"
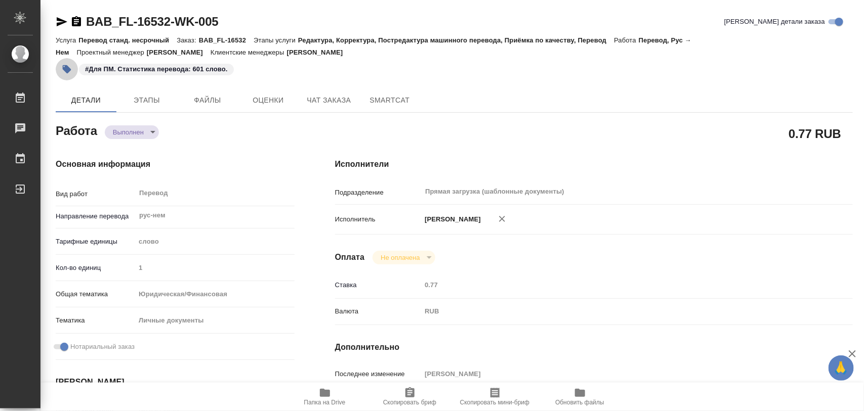
click at [67, 65] on icon "button" at bounding box center [67, 69] width 10 height 10
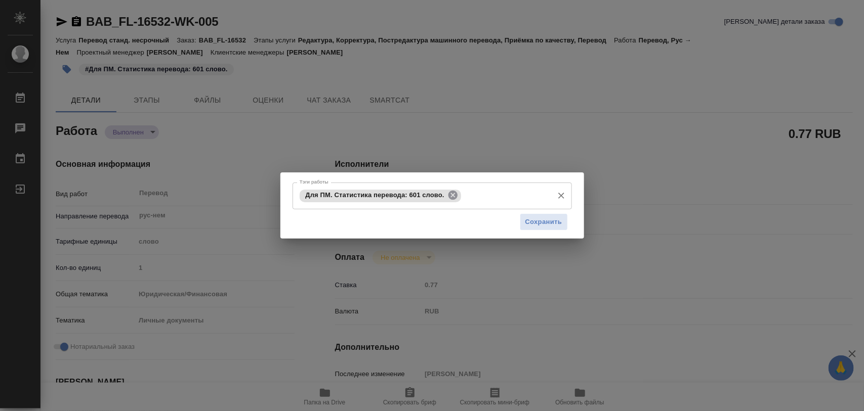
click at [452, 193] on icon at bounding box center [452, 195] width 9 height 9
click at [455, 198] on input "Тэги работы" at bounding box center [422, 195] width 251 height 17
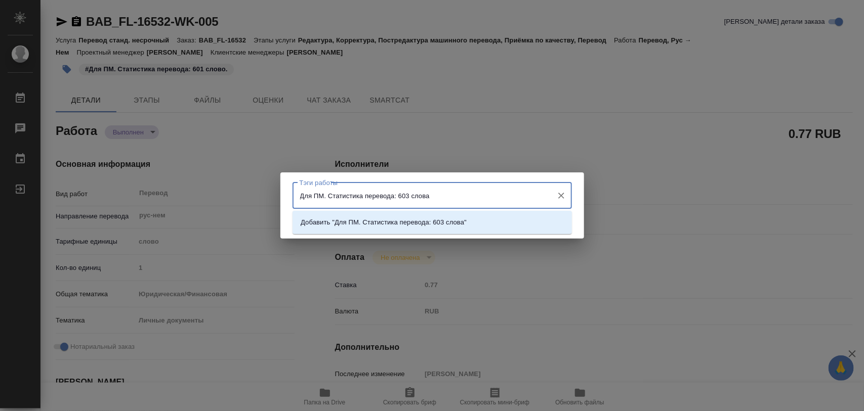
type input "Для ПМ. Статистика перевода: 603 слова."
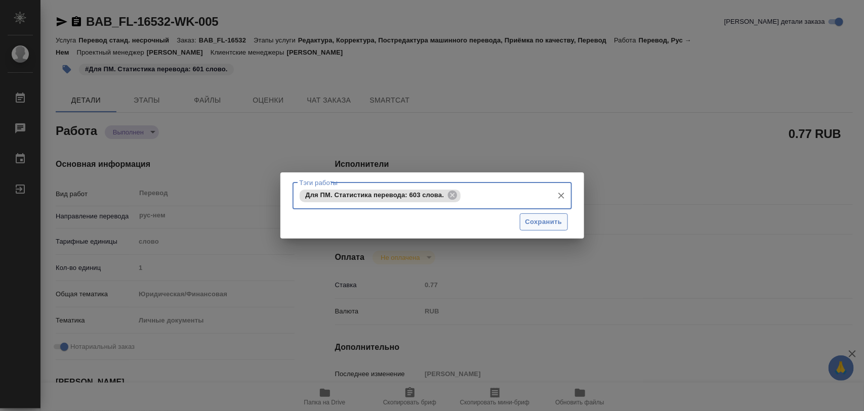
click at [553, 222] on span "Сохранить" at bounding box center [543, 223] width 37 height 12
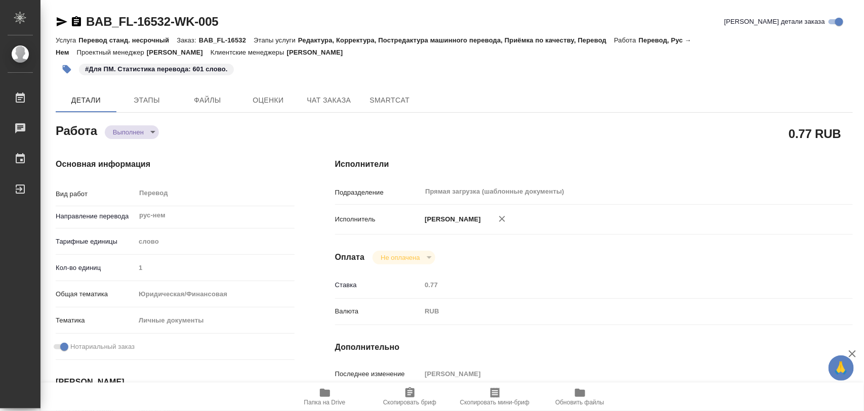
type input "completed"
type textarea "Перевод"
type textarea "x"
type input "рус-нем"
type input "5a8b1489cc6b4906c91bfd90"
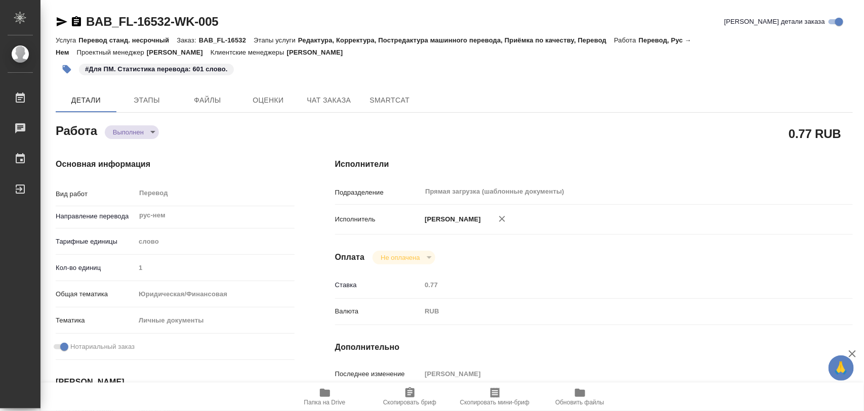
type input "1"
type input "yr-fn"
type input "5a8b8b956a9677013d343cfe"
checkbox input "true"
type input "16.09.2025 13:20"
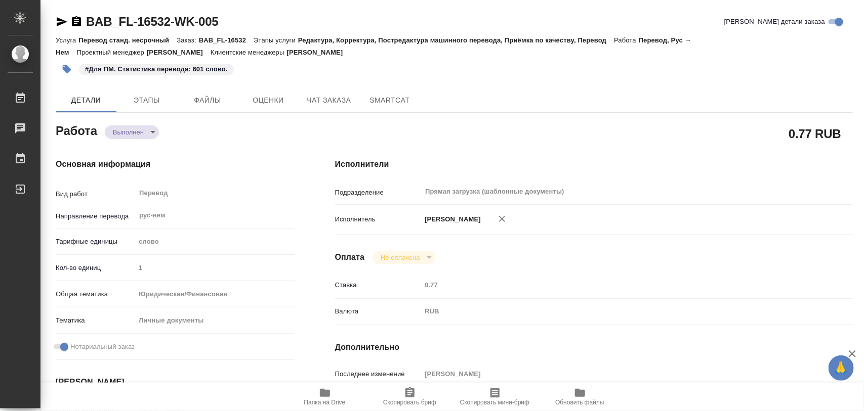
type input "16.09.2025 14:06"
type input "22.09.2025 12:00"
type input "22.09.2025 11:59"
type input "25.09.2025 13:00"
type input "Прямая загрузка (шаблонные документы)"
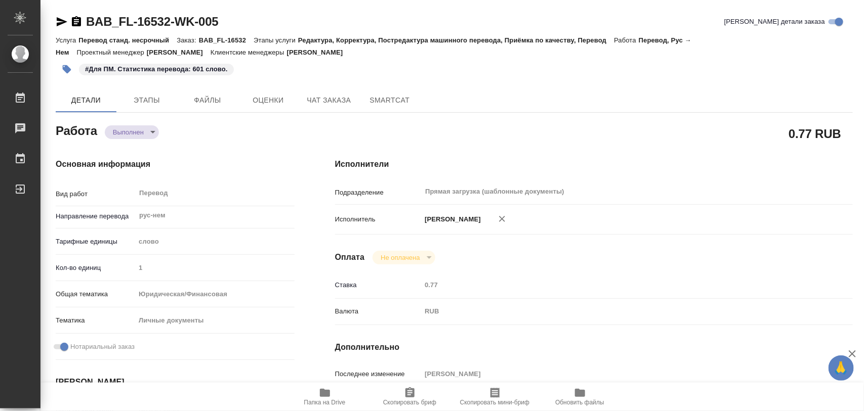
type input "notPayed"
type input "0.77"
type input "RUB"
type input "Иглаков Максим"
type textarea "x"
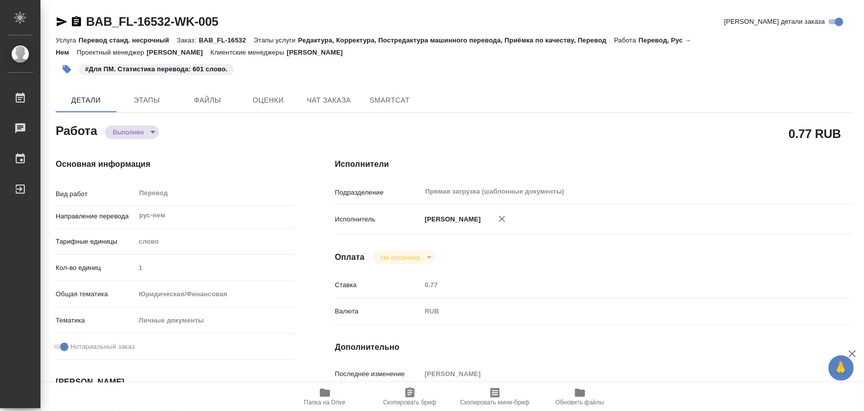
type textarea "/Clients/FL_BAB/Orders/BAB_FL-16532/Translated/BAB_FL-16532-WK-005"
type textarea "x"
type input "BAB_FL-16532"
type input "Перевод станд. несрочный"
type input "Редактура, Корректура, Постредактура машинного перевода, Приёмка по качеству, П…"
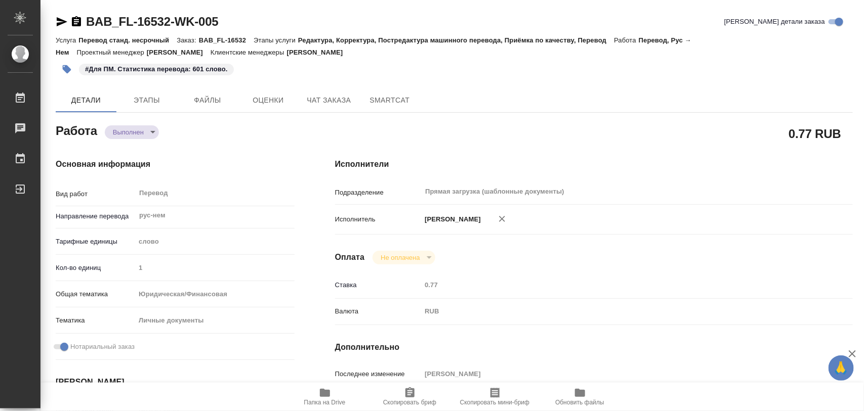
type input "Москалец Алина"
type input "/Clients/FL_BAB/Orders/BAB_FL-16532"
type textarea "x"
type textarea "пасп+соб рус-нем соб подан на апостиль (будет доперевод нзк)"
type textarea "x"
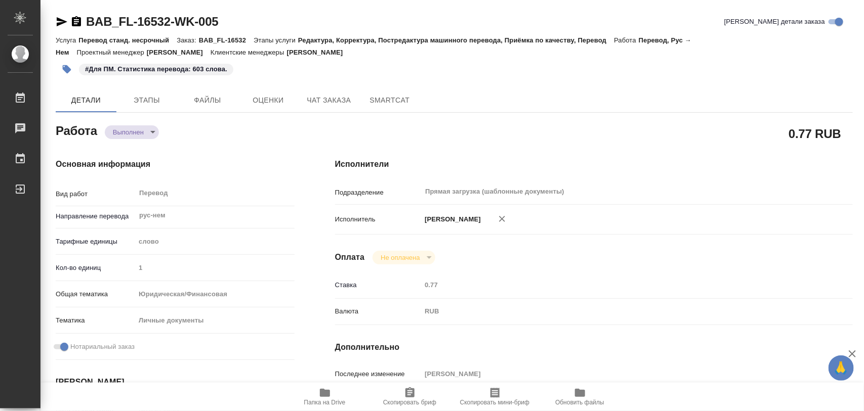
type textarea "x"
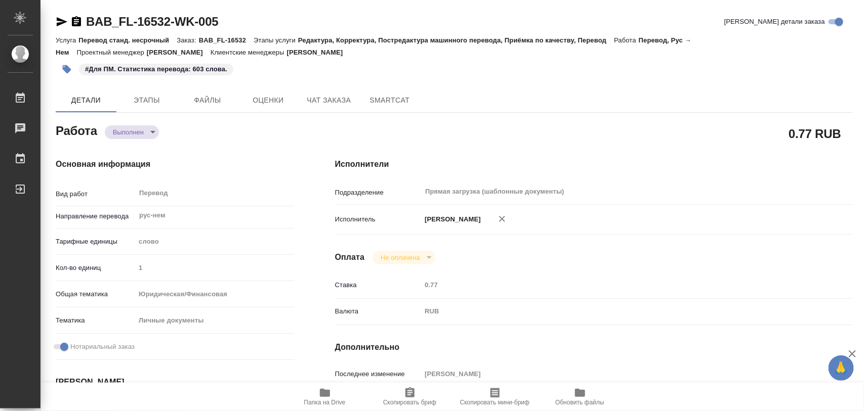
type textarea "x"
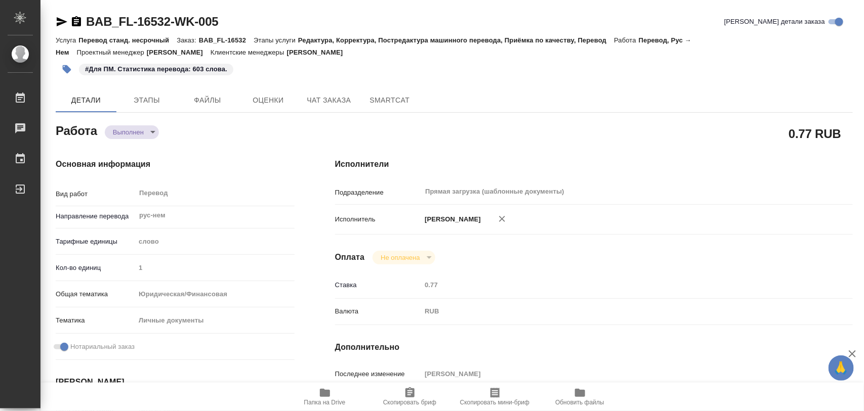
type textarea "x"
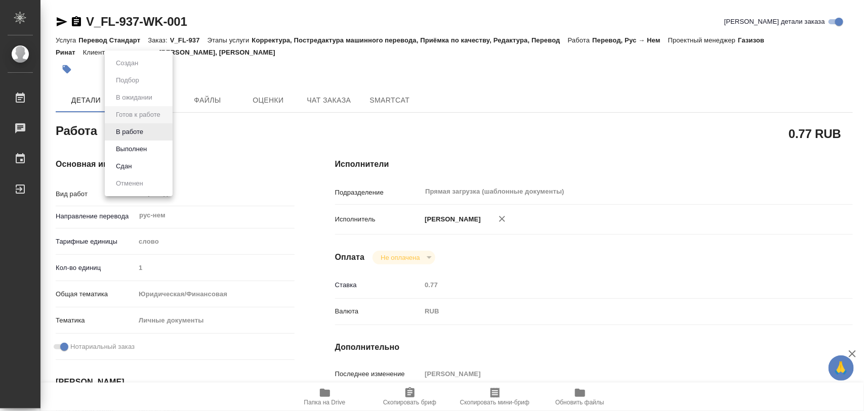
click at [166, 133] on body "🙏 .cls-1 fill:#fff; AWATERA Iglakov Maksim Работы 0 Чаты График Выйти V_FL-937-…" at bounding box center [432, 205] width 864 height 411
click at [137, 132] on button "В работе" at bounding box center [129, 131] width 33 height 11
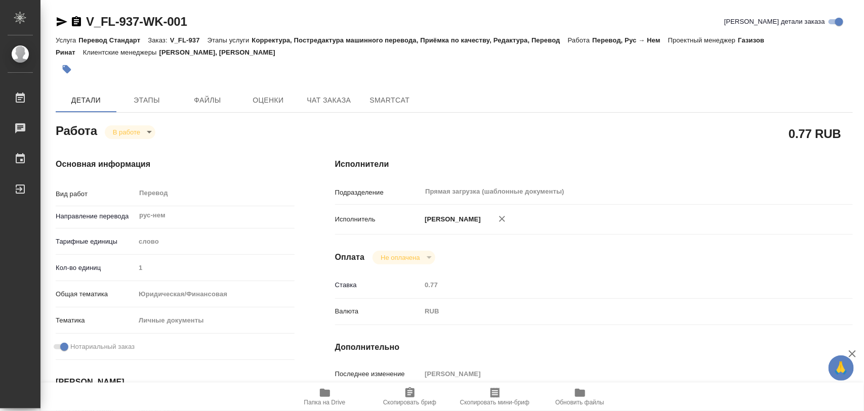
type textarea "x"
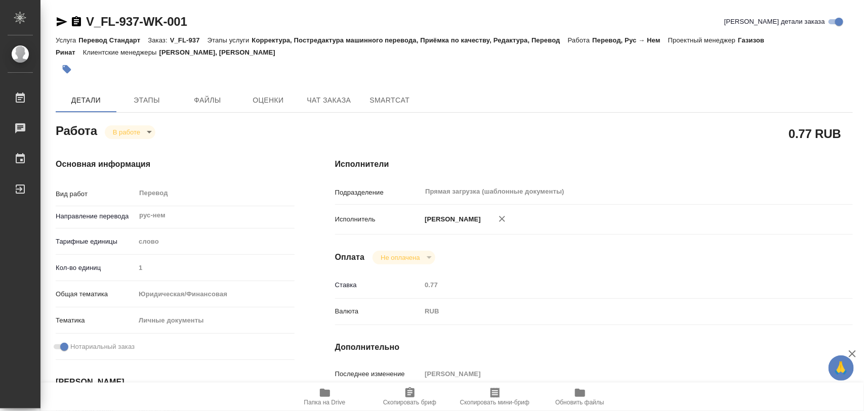
type textarea "x"
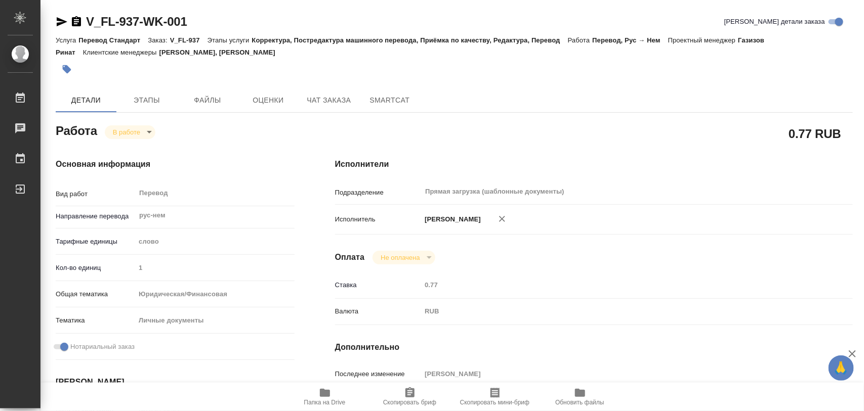
type textarea "x"
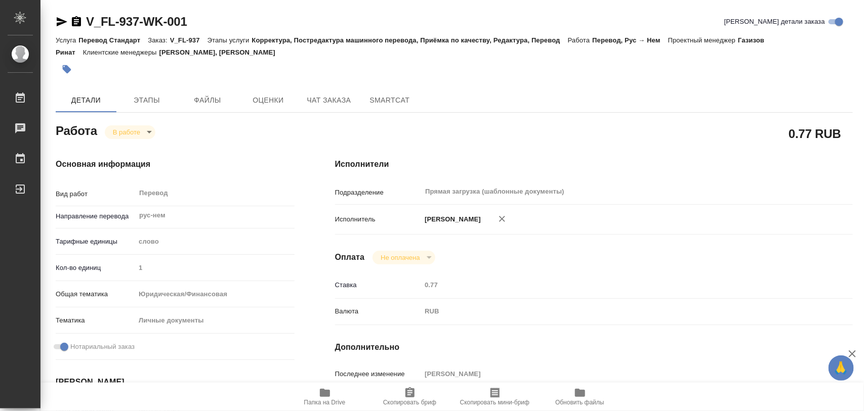
type textarea "x"
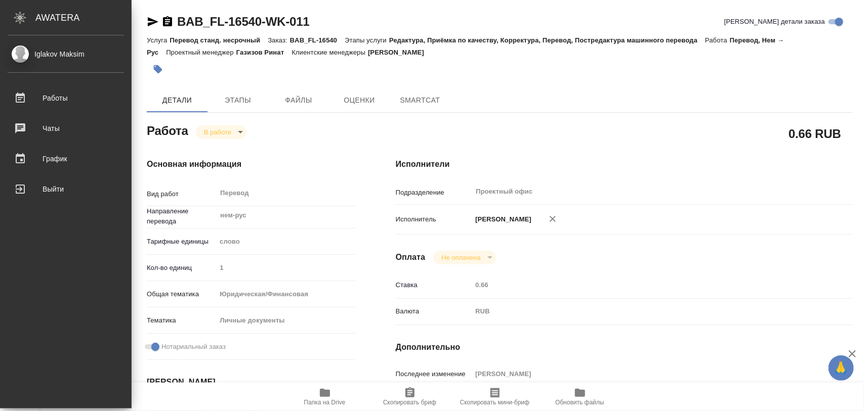
type textarea "x"
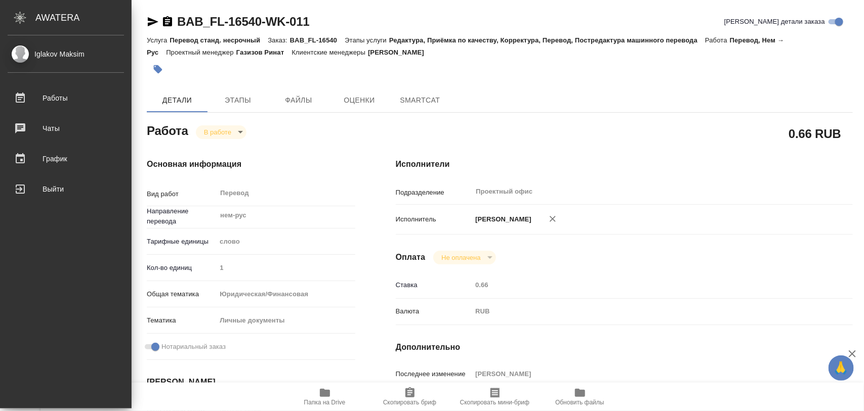
type textarea "x"
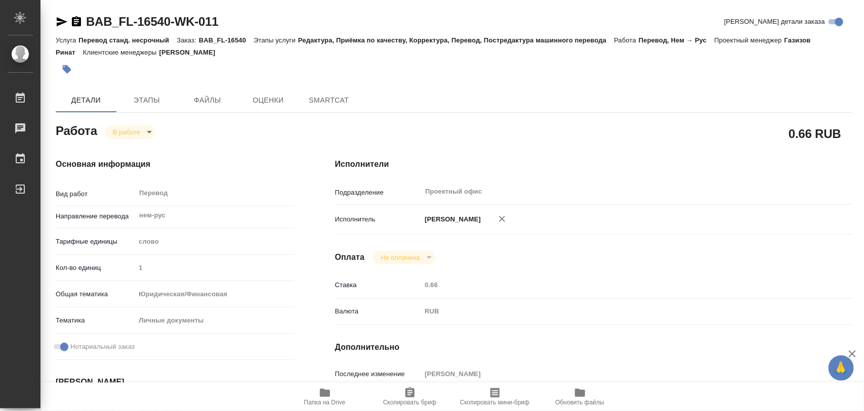
type textarea "x"
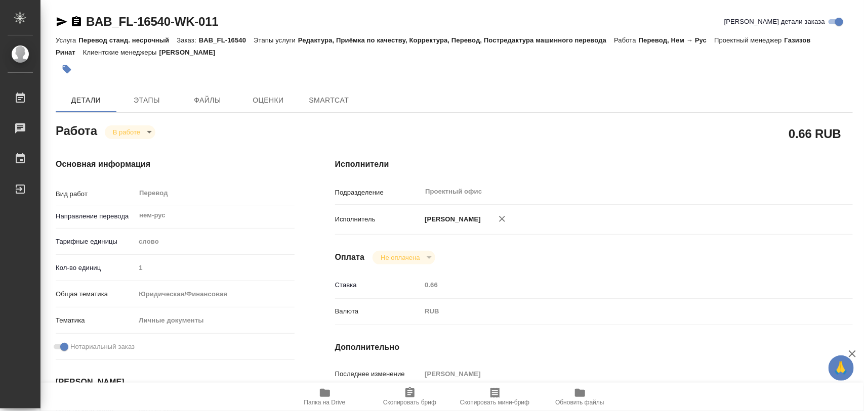
type textarea "x"
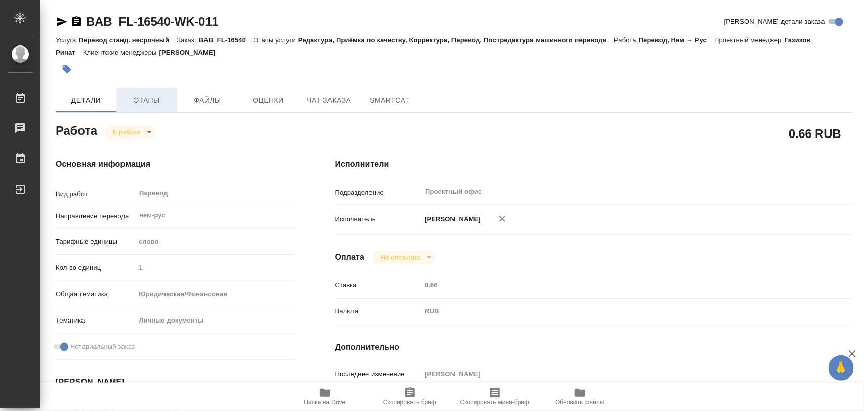
click at [148, 97] on span "Этапы" at bounding box center [146, 100] width 49 height 13
type textarea "x"
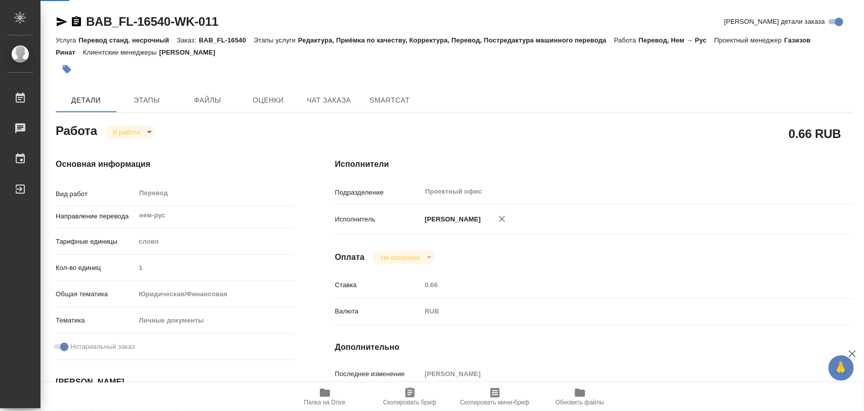
type textarea "x"
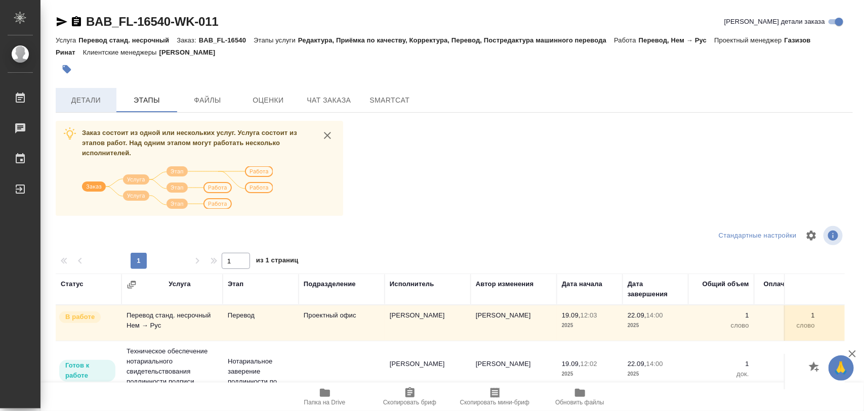
click at [77, 95] on span "Детали" at bounding box center [86, 100] width 49 height 13
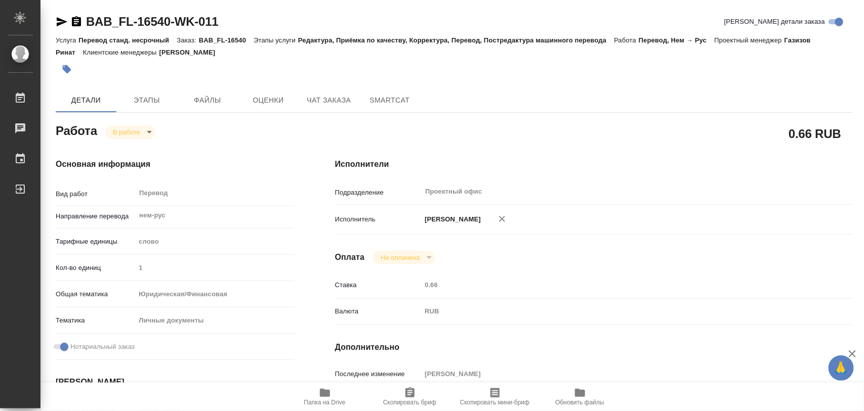
type textarea "x"
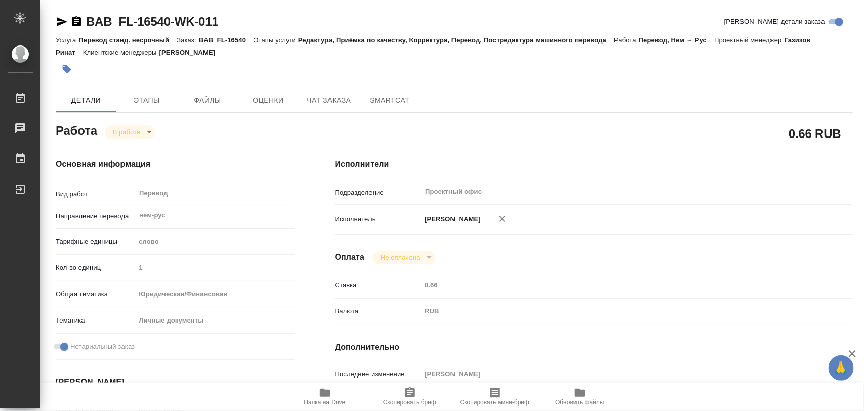
type textarea "x"
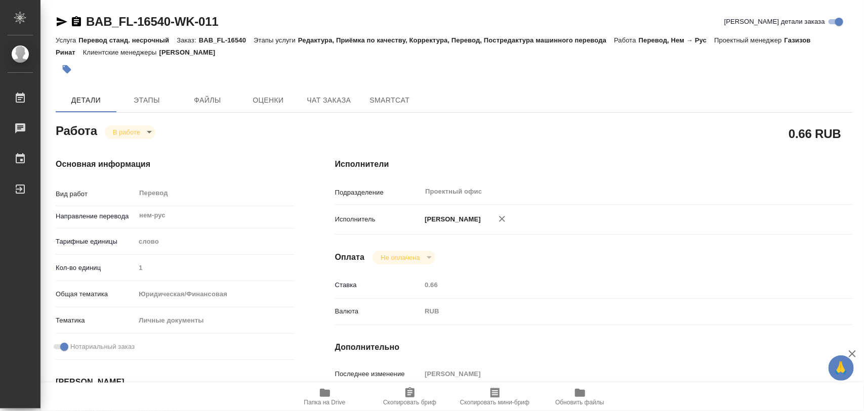
click at [333, 394] on span "Папка на Drive" at bounding box center [324, 396] width 73 height 19
type textarea "x"
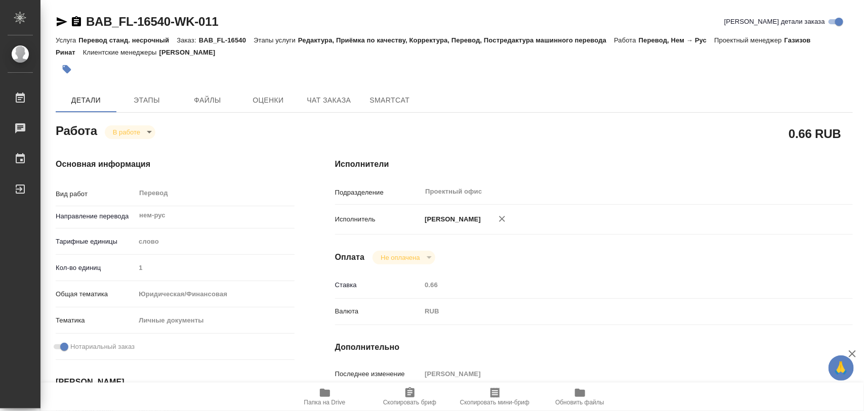
type textarea "x"
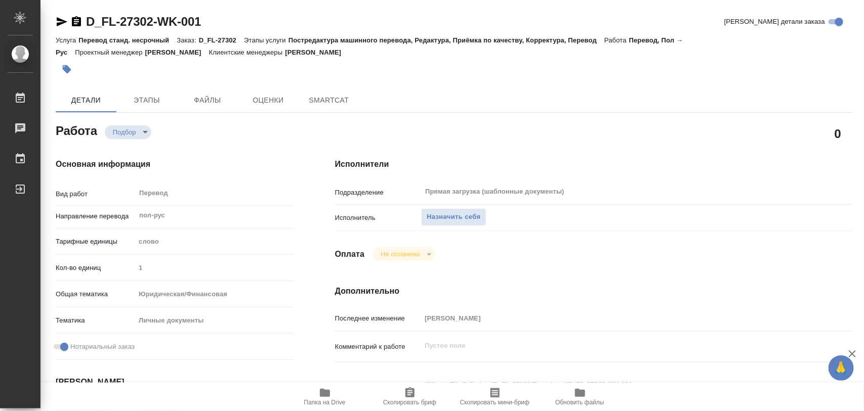
type textarea "x"
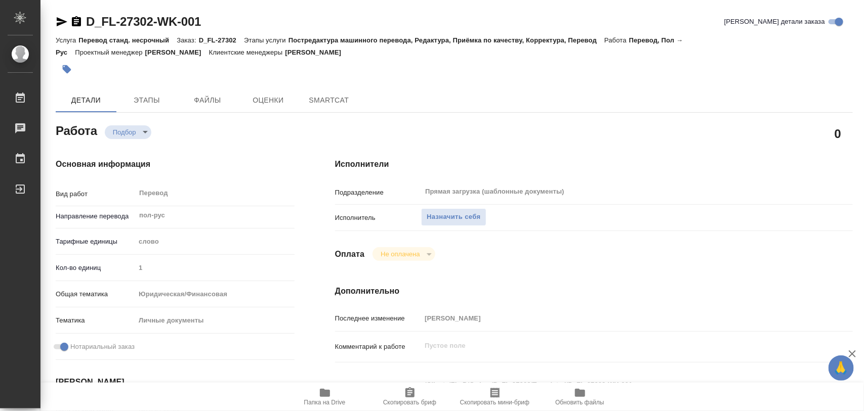
type textarea "x"
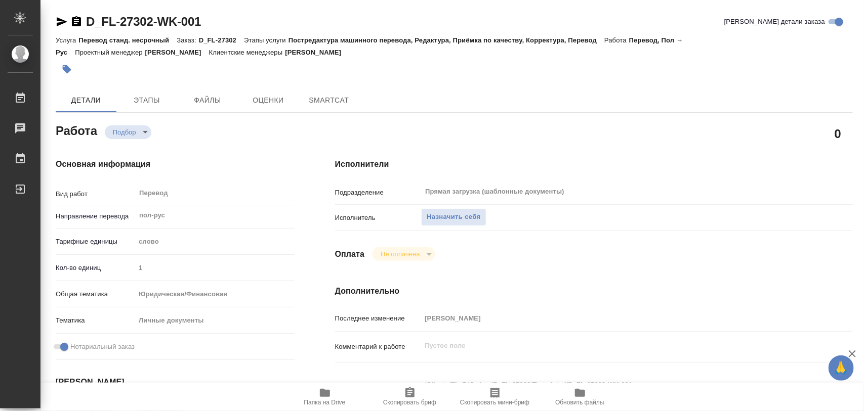
type textarea "x"
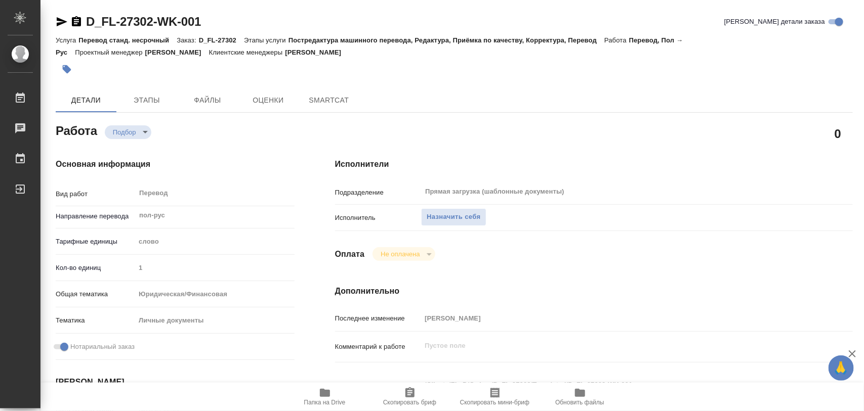
type textarea "x"
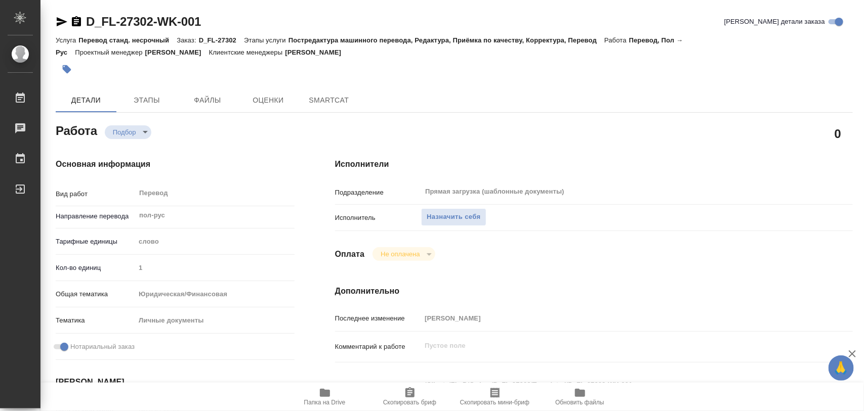
type textarea "x"
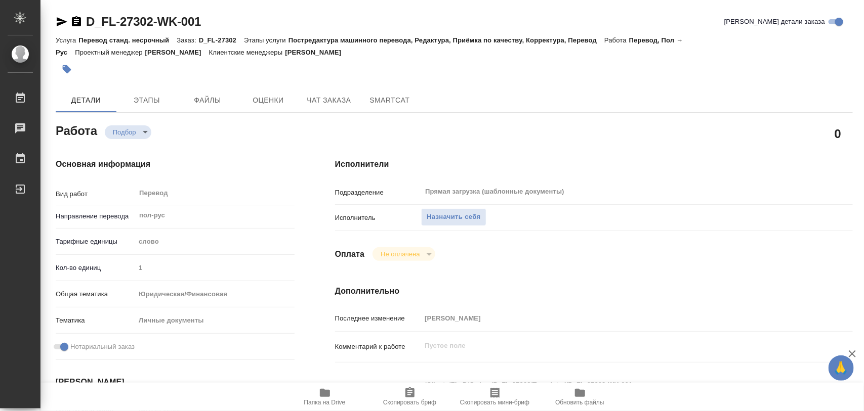
type textarea "x"
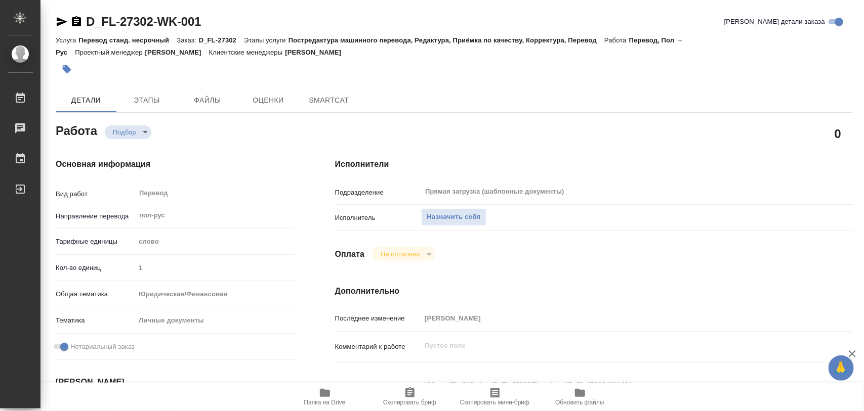
type textarea "x"
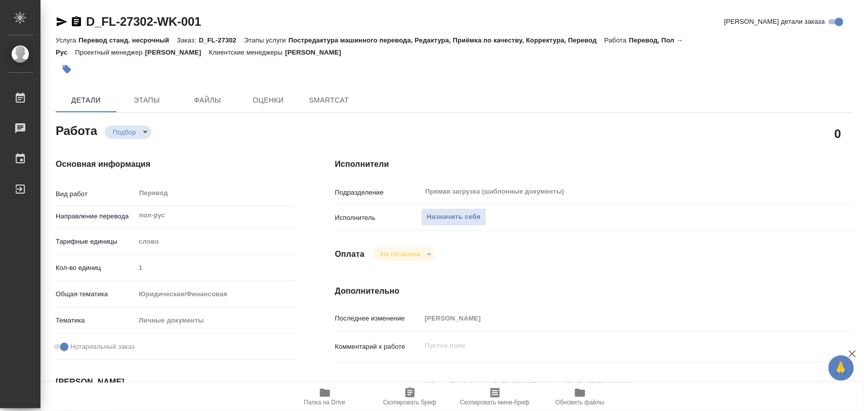
type textarea "x"
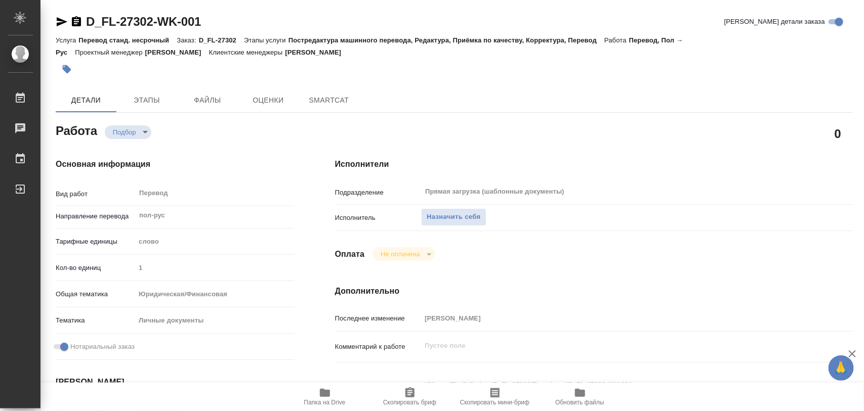
scroll to position [190, 0]
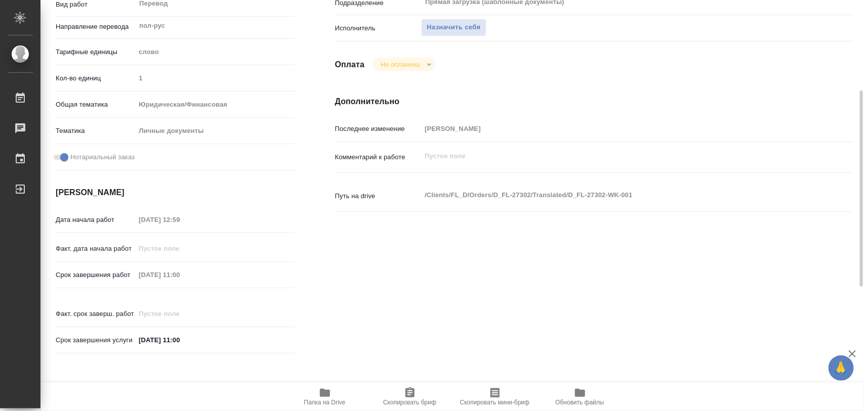
type textarea "x"
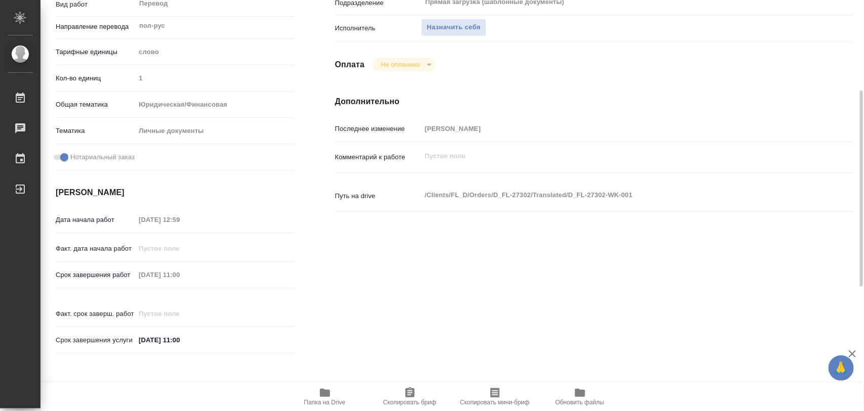
type textarea "x"
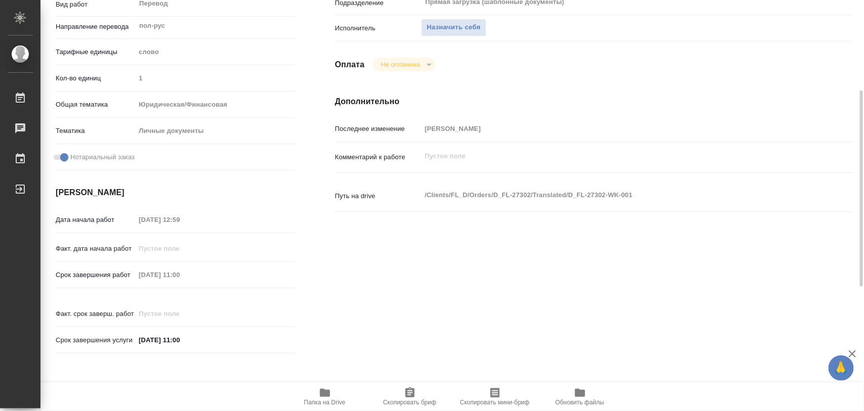
type textarea "x"
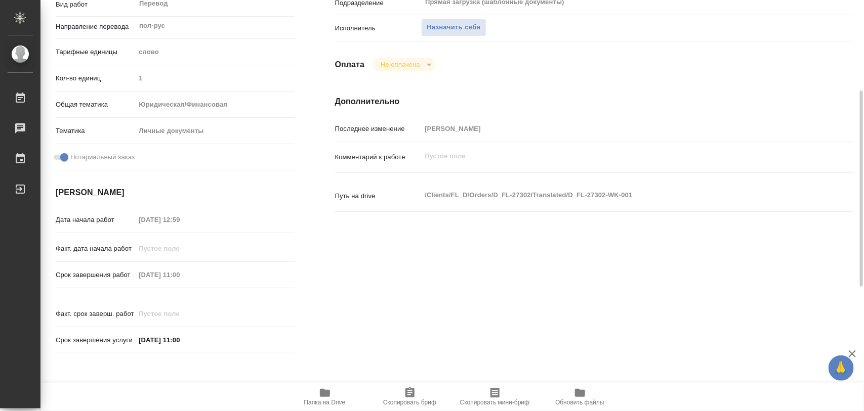
click at [329, 392] on icon "button" at bounding box center [325, 393] width 10 height 8
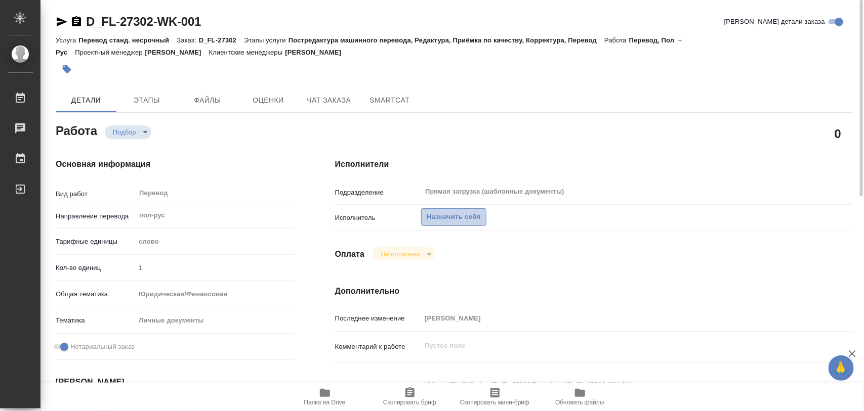
click at [461, 213] on span "Назначить себя" at bounding box center [454, 217] width 54 height 12
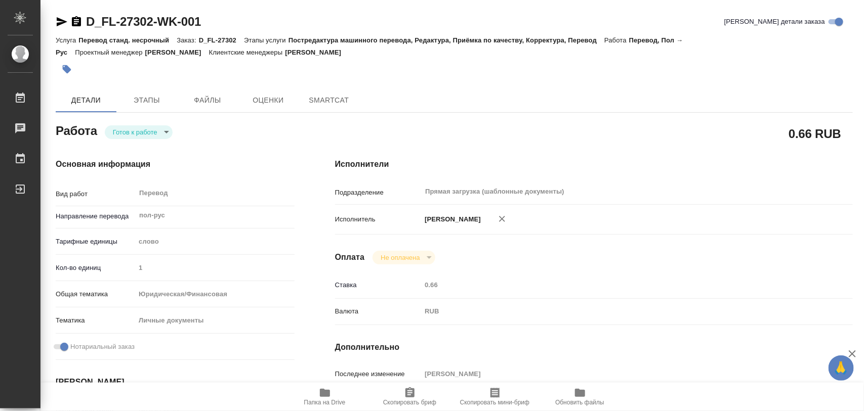
type textarea "x"
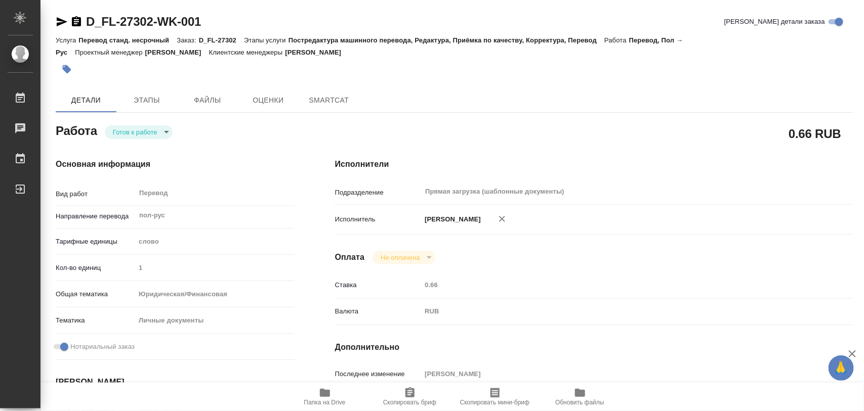
type textarea "x"
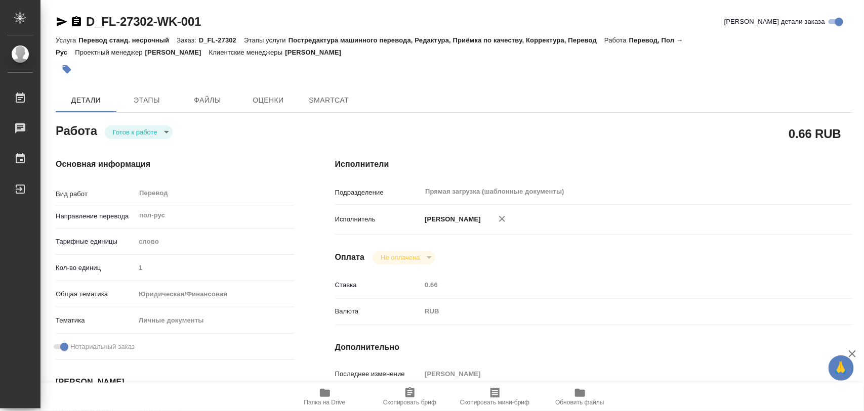
type textarea "x"
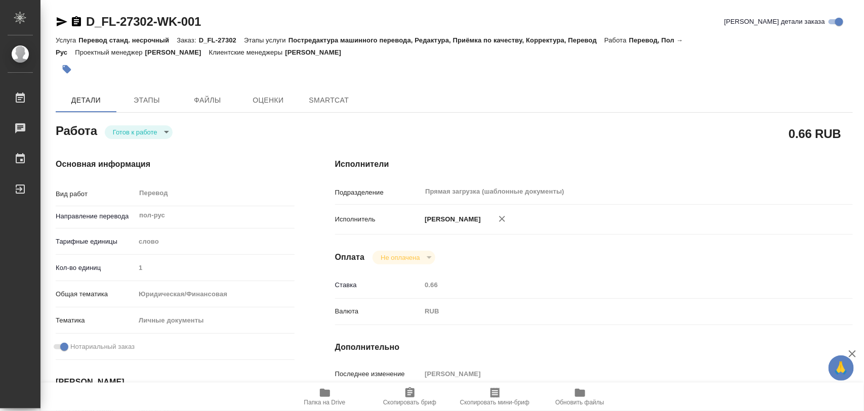
type textarea "x"
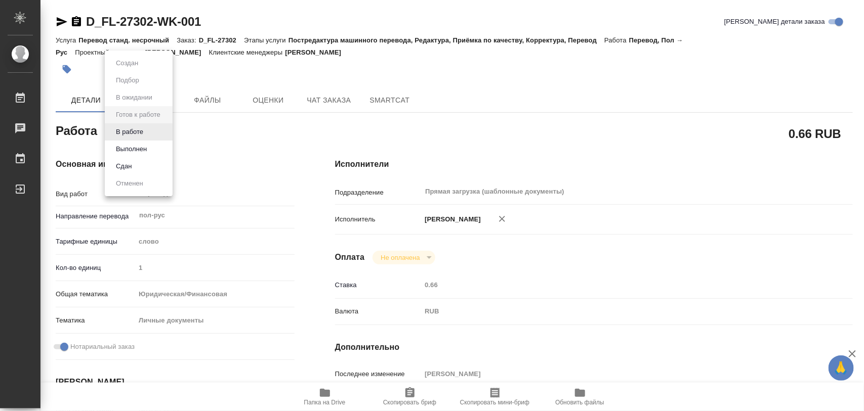
click at [164, 134] on body "🙏 .cls-1 fill:#fff; AWATERA Iglakov Maksim Работы Чаты График Выйти D_FL-27302-…" at bounding box center [432, 205] width 864 height 411
click at [149, 129] on li "В работе" at bounding box center [139, 131] width 68 height 17
type textarea "x"
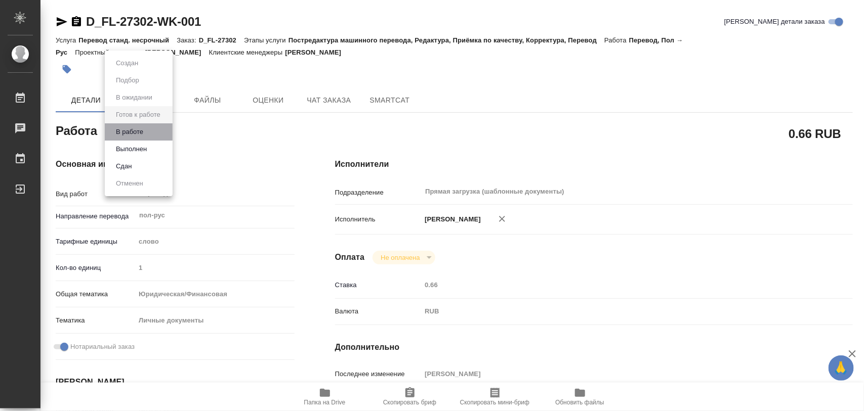
type textarea "x"
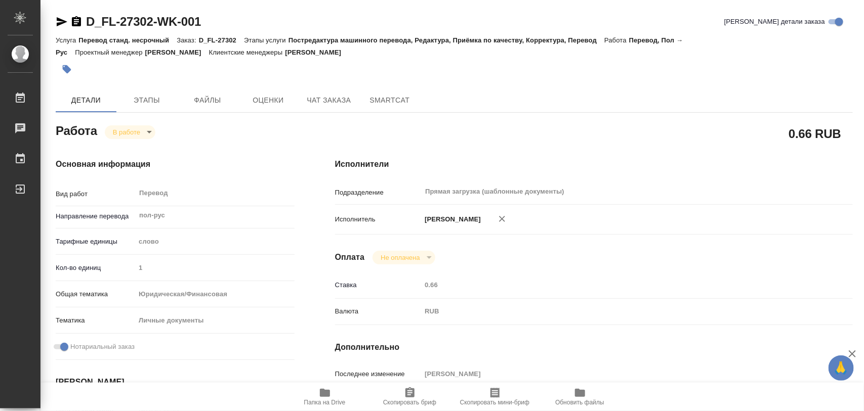
type textarea "x"
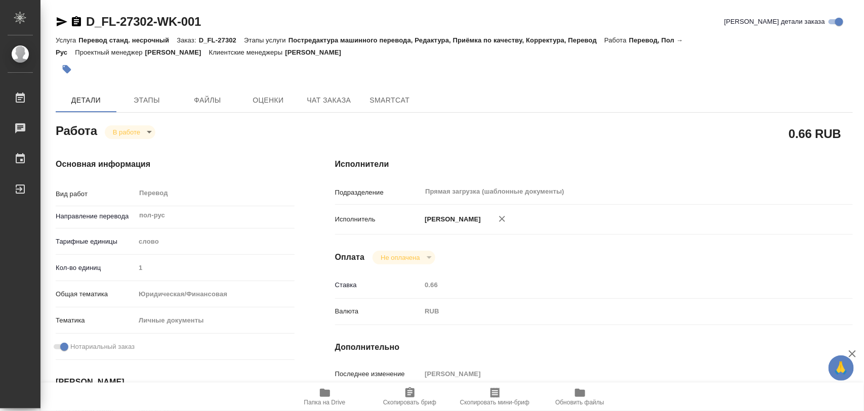
type textarea "x"
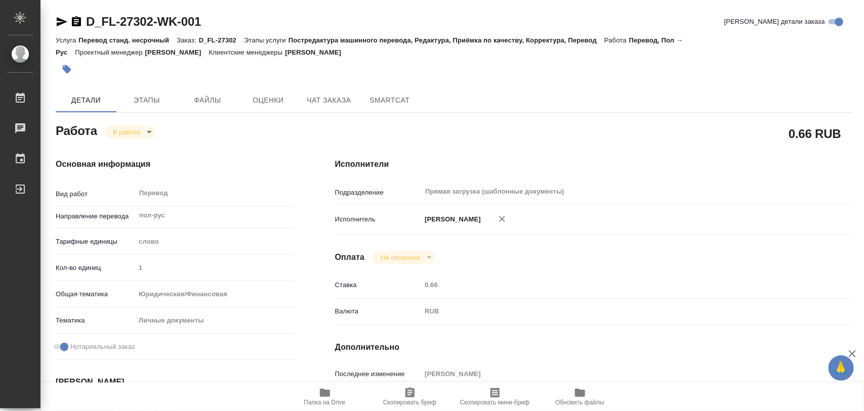
type textarea "x"
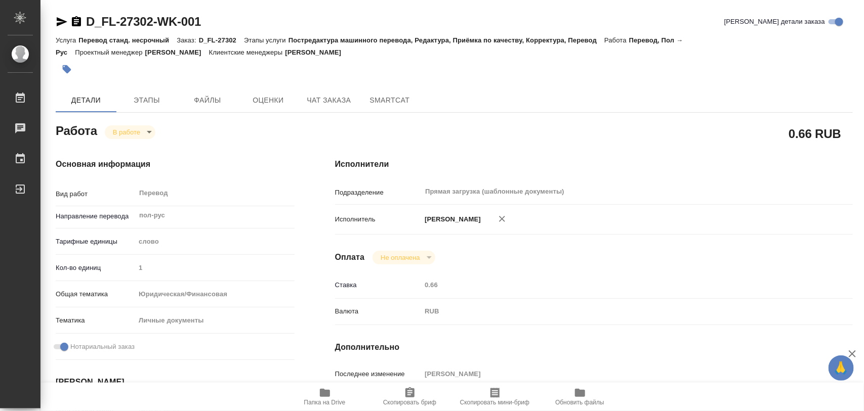
type textarea "x"
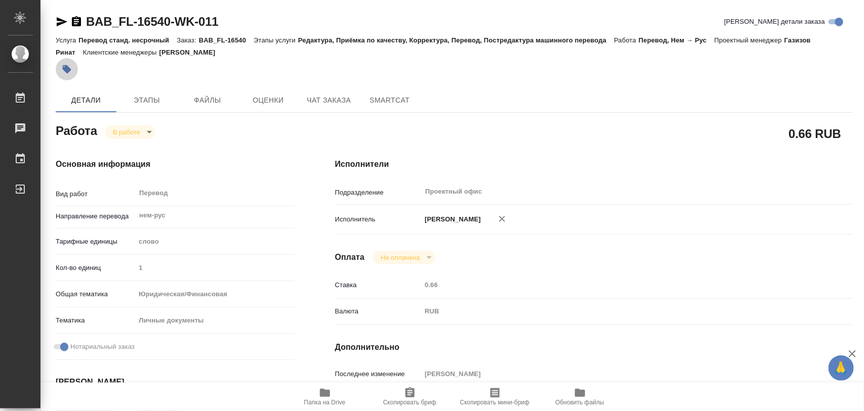
click at [70, 67] on icon "button" at bounding box center [67, 69] width 10 height 10
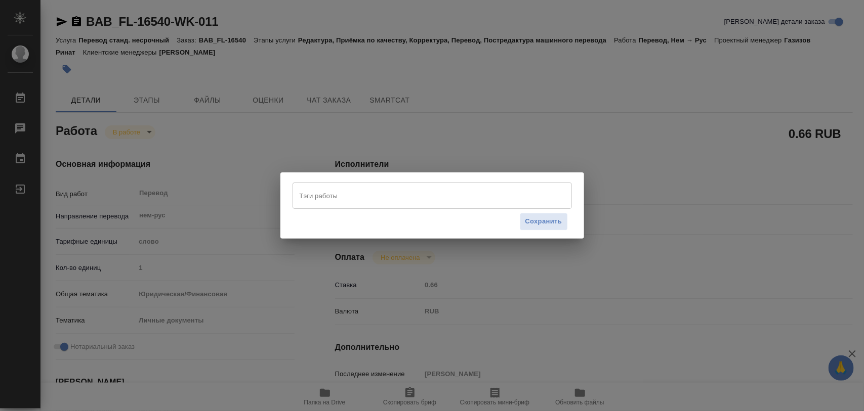
click at [367, 195] on input "Тэги работы" at bounding box center [422, 195] width 251 height 17
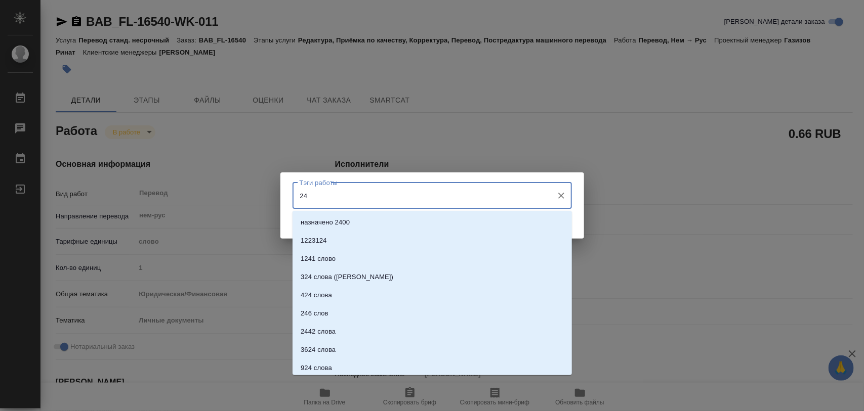
type input "240"
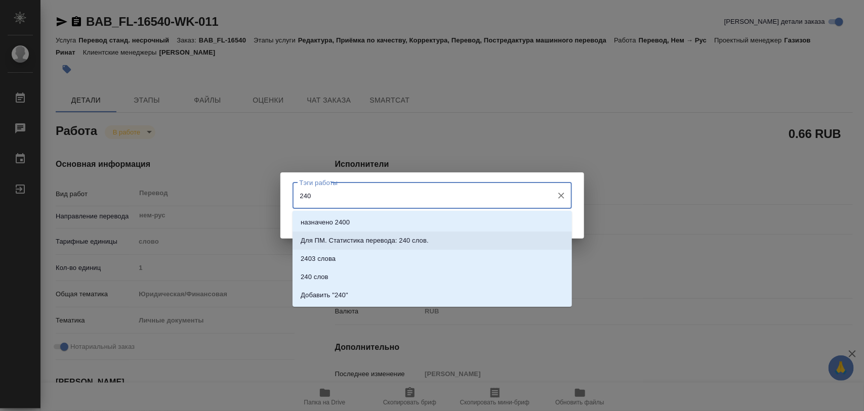
click at [407, 241] on p "Для ПМ. Статистика перевода: 240 слов." at bounding box center [365, 241] width 128 height 10
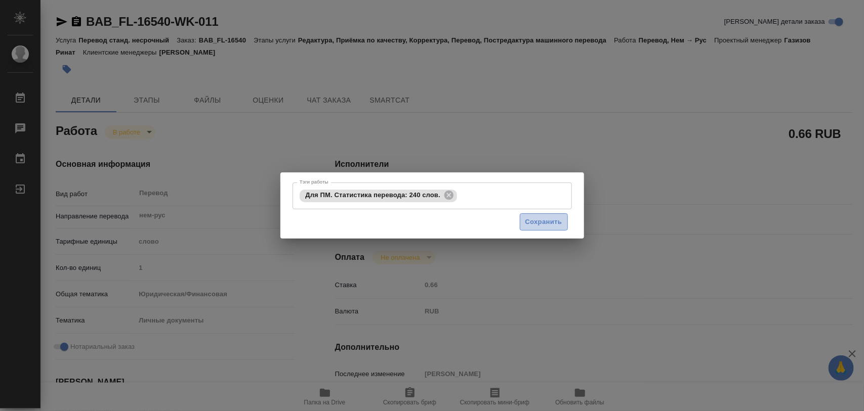
click at [553, 221] on span "Сохранить" at bounding box center [543, 223] width 37 height 12
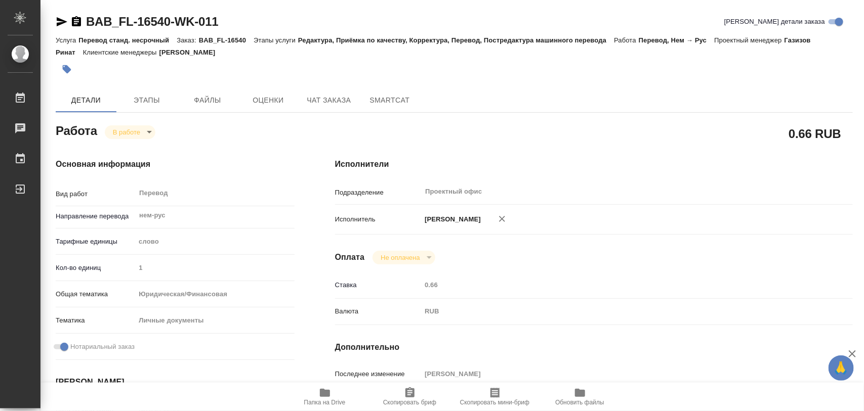
type input "inProgress"
type input "нем-рус"
type input "5a8b1489cc6b4906c91bfd90"
type input "1"
type input "yr-fn"
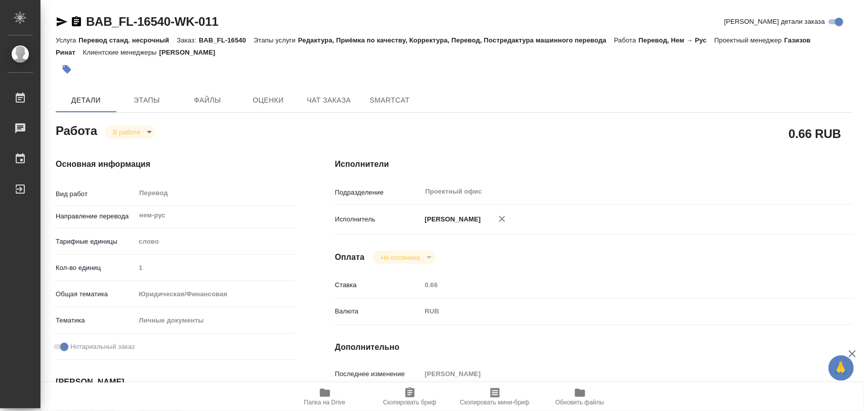
type input "5a8b8b956a9677013d343cfe"
checkbox input "true"
type input "[DATE] 12:03"
type input "[DATE] 13:12"
type input "[DATE] 14:00"
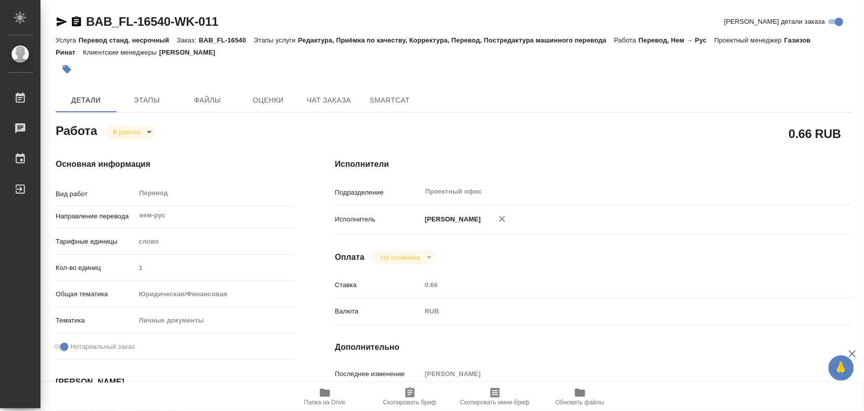
type input "[DATE] 14:00"
type input "Проектный офис"
type input "notPayed"
type input "0.66"
type input "RUB"
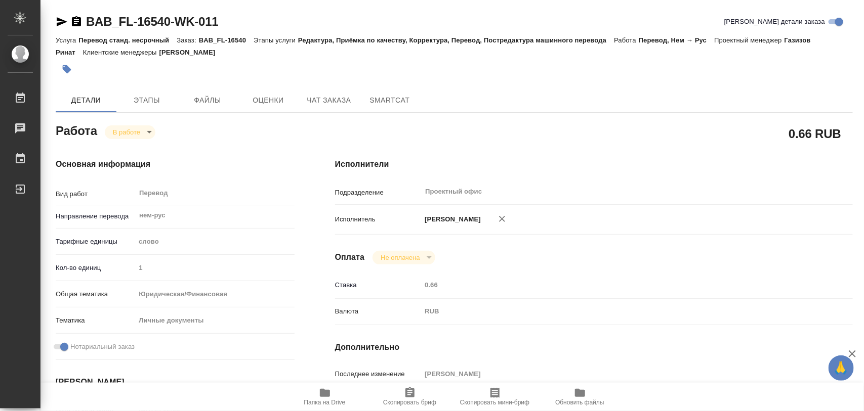
type input "[PERSON_NAME]"
type input "BAB_FL-16540"
type input "Перевод станд. несрочный"
type input "Редактура, Приёмка по качеству, Корректура, Перевод, Постредактура машинного пе…"
type input "[PERSON_NAME]"
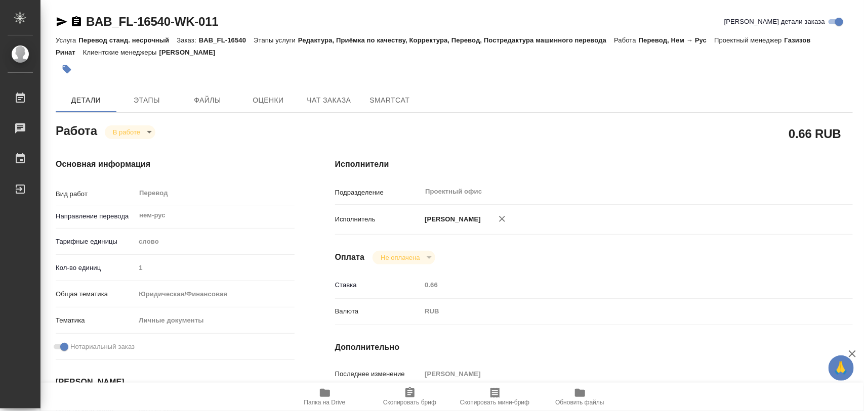
type input "/Clients/FL_BAB/Orders/BAB_FL-16540"
click at [149, 130] on body "🙏 .cls-1 fill:#fff; AWATERA Iglakov Maksim Работы 0 Чаты График Выйти BAB_FL-16…" at bounding box center [432, 205] width 864 height 411
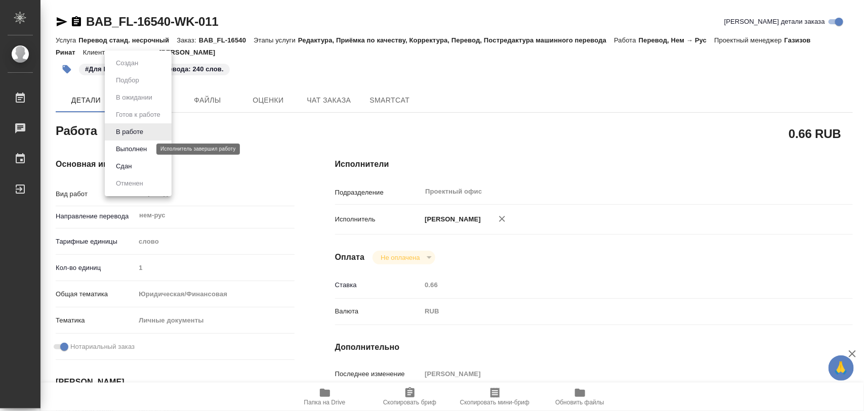
click at [149, 148] on button "Выполнен" at bounding box center [131, 149] width 37 height 11
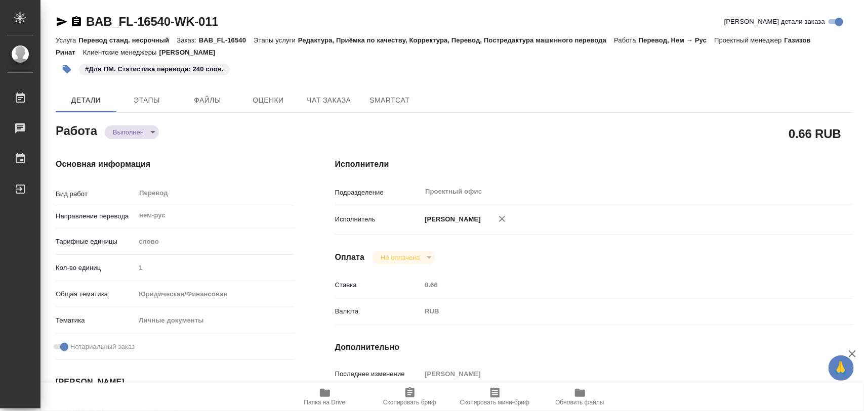
type textarea "x"
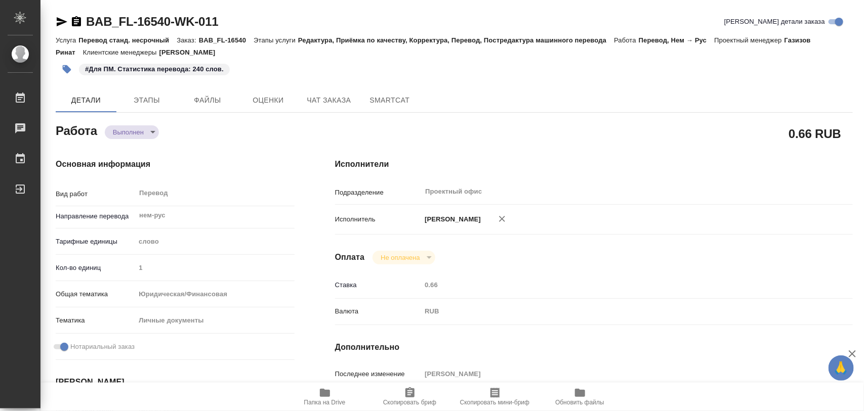
type textarea "x"
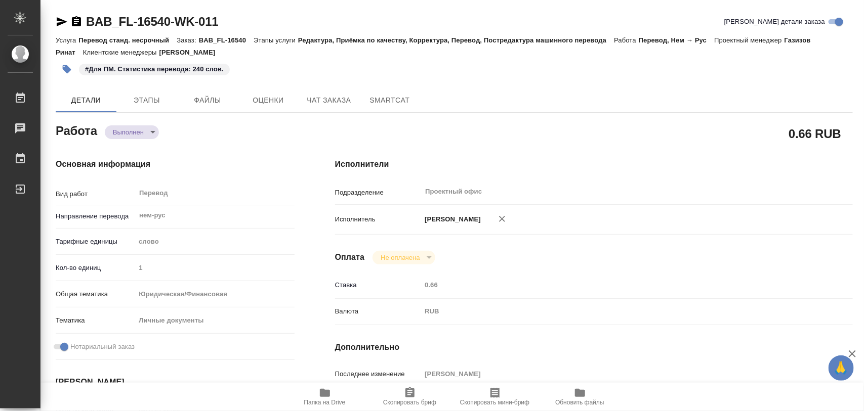
type textarea "x"
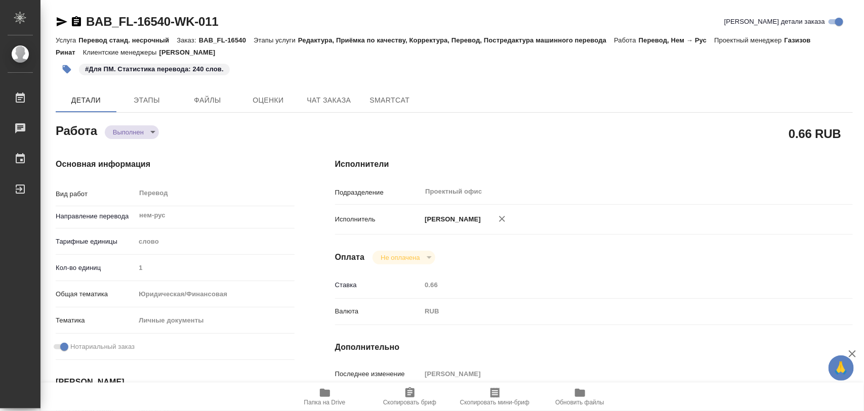
type textarea "x"
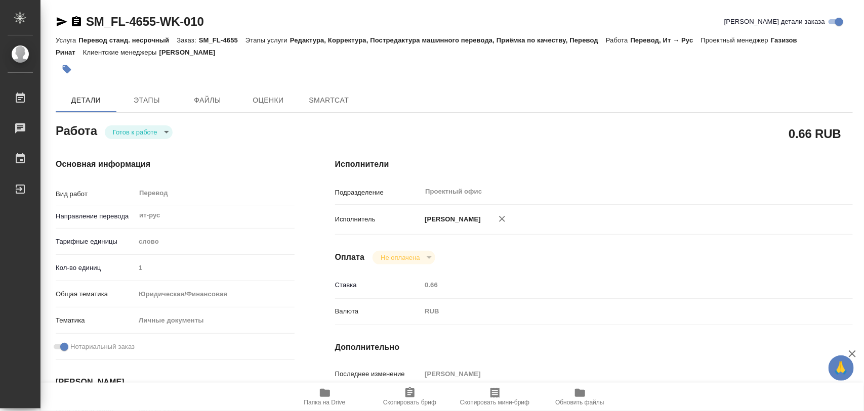
type textarea "x"
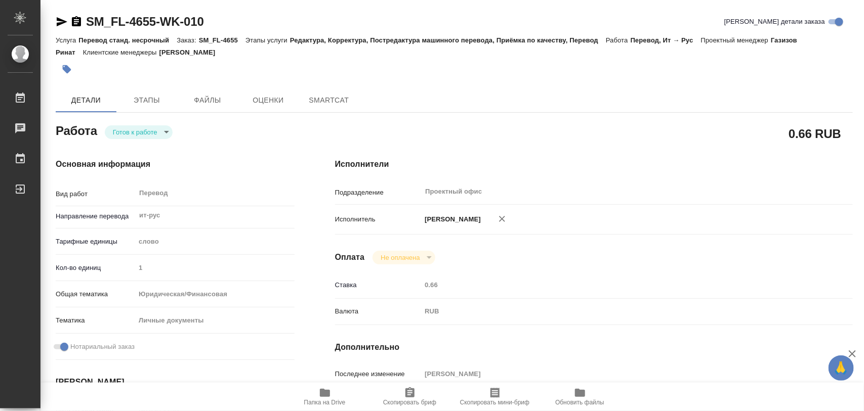
type textarea "x"
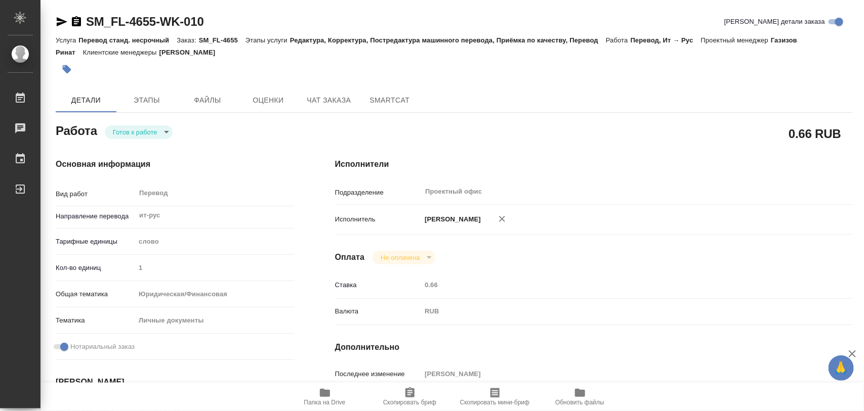
type textarea "x"
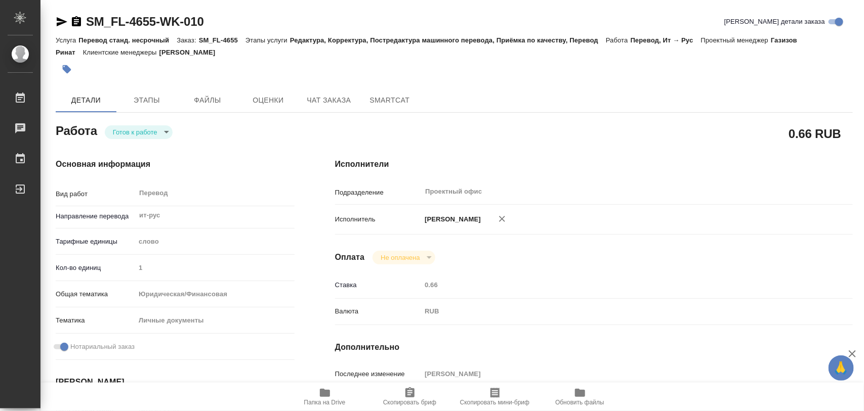
click at [165, 133] on body "🙏 .cls-1 fill:#fff; AWATERA Iglakov Maksim Работы Чаты График Выйти SM_FL-4655-…" at bounding box center [432, 205] width 864 height 411
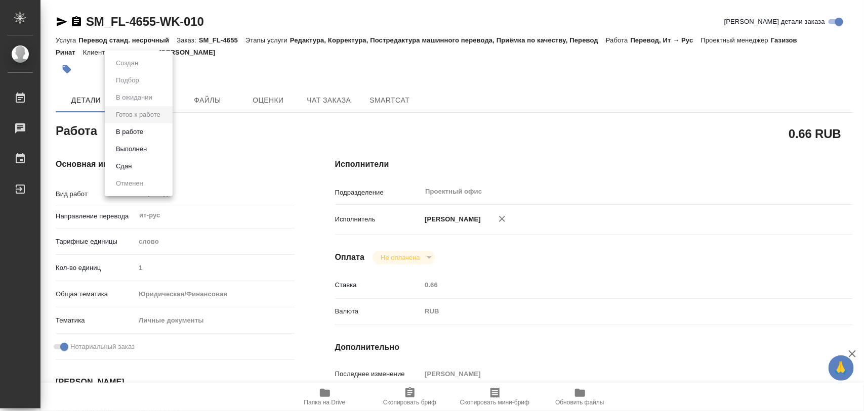
type textarea "x"
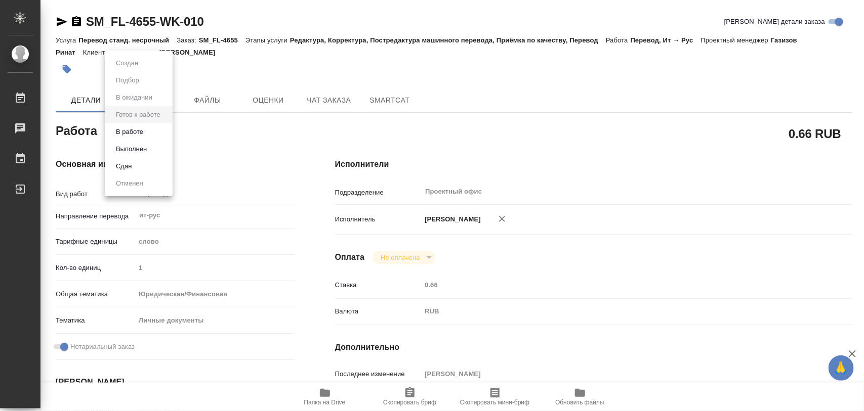
type textarea "x"
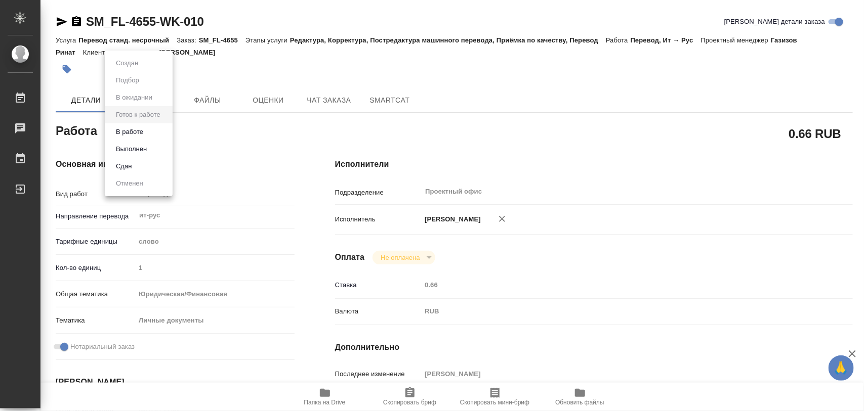
type textarea "x"
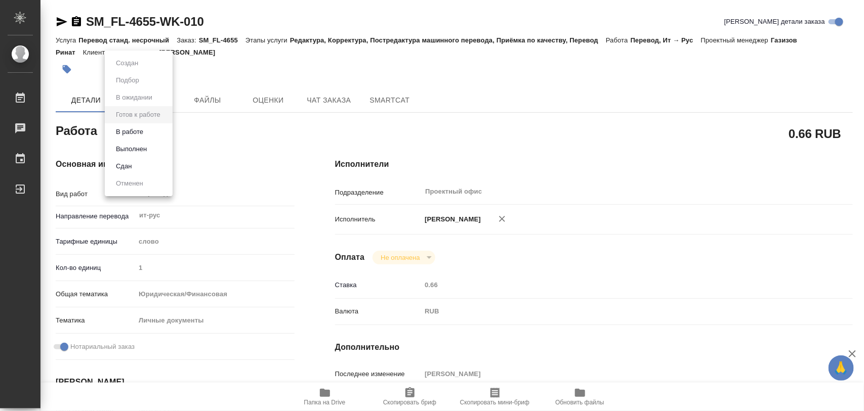
click at [147, 132] on li "В работе" at bounding box center [139, 131] width 68 height 17
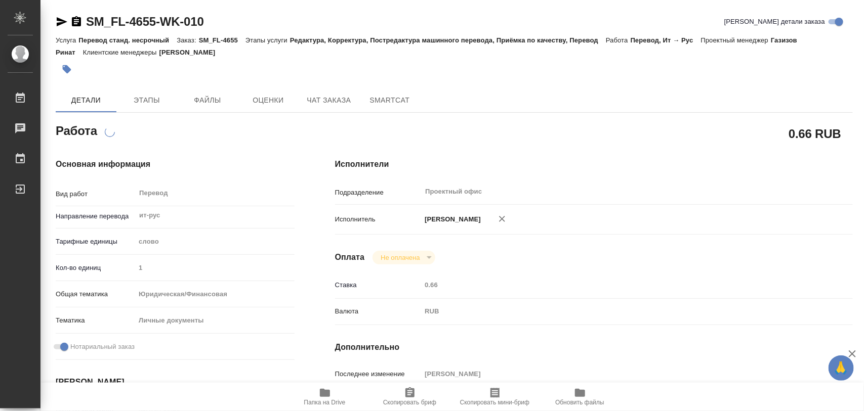
type textarea "x"
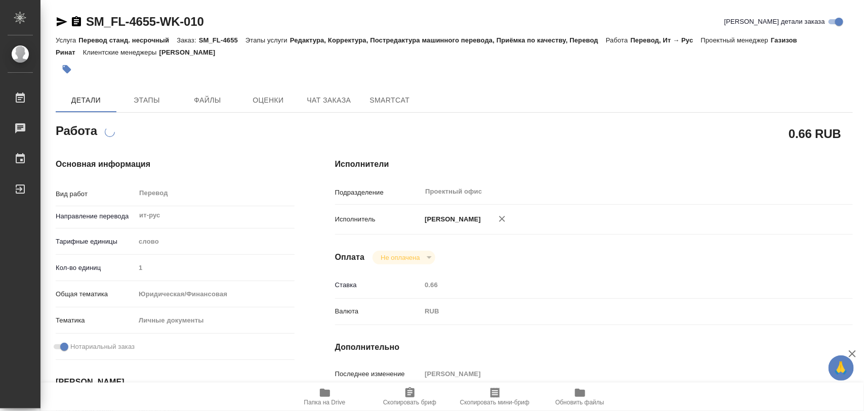
type textarea "x"
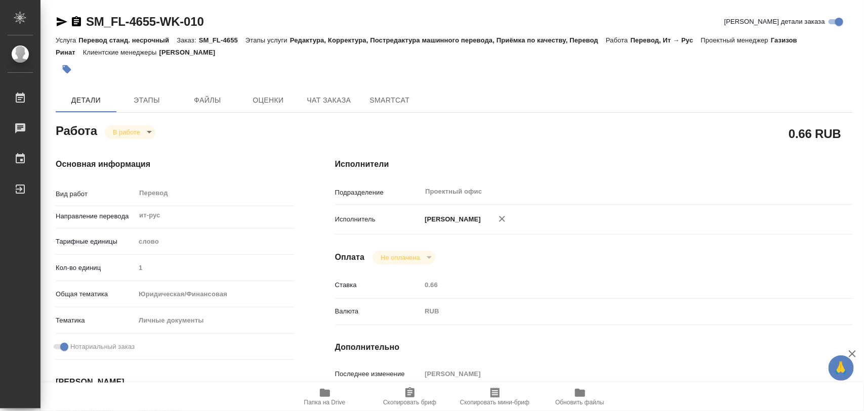
type textarea "x"
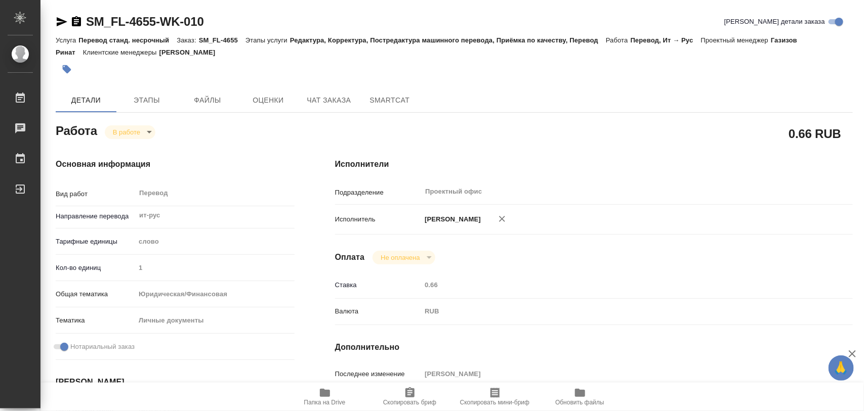
type textarea "x"
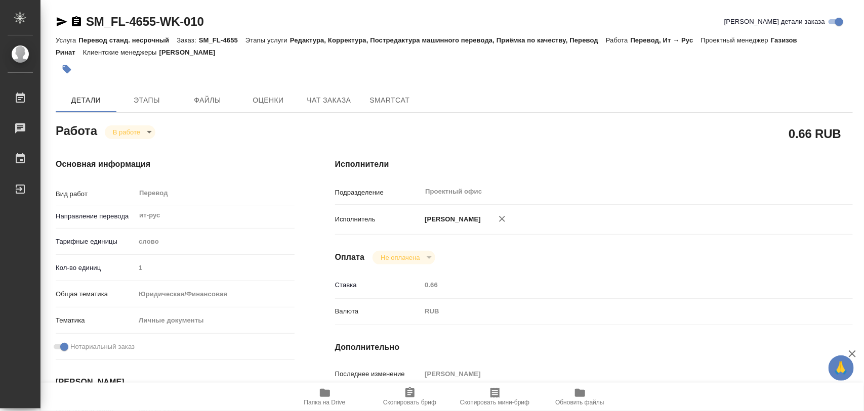
type textarea "x"
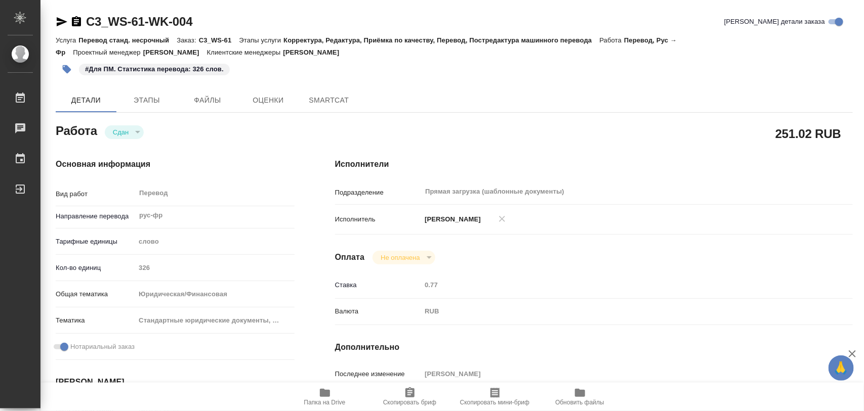
type textarea "x"
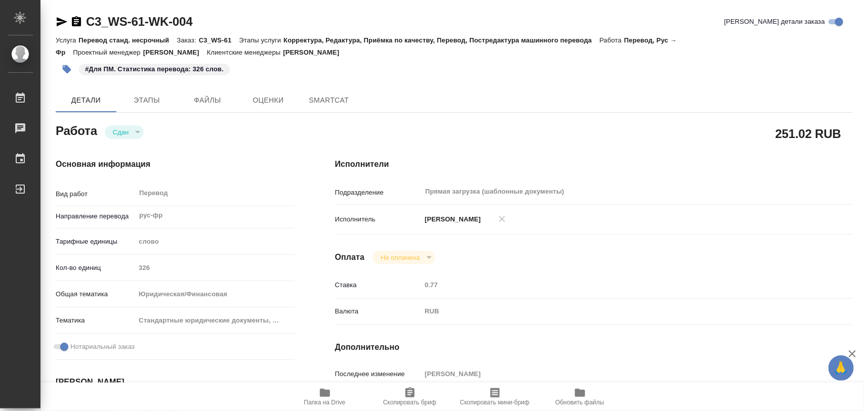
type textarea "x"
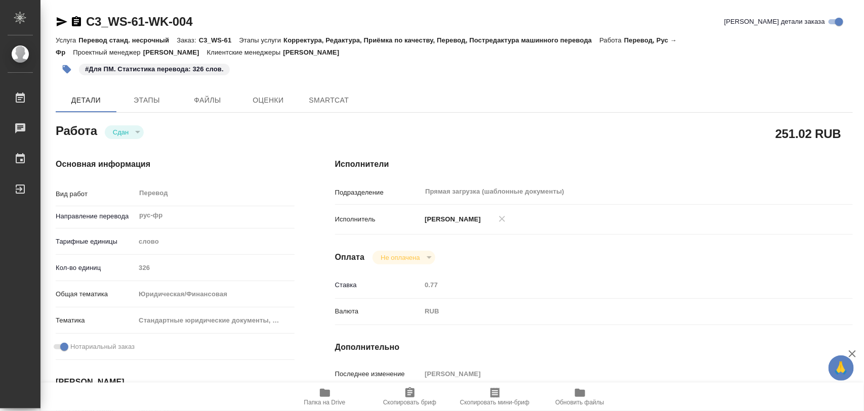
type textarea "x"
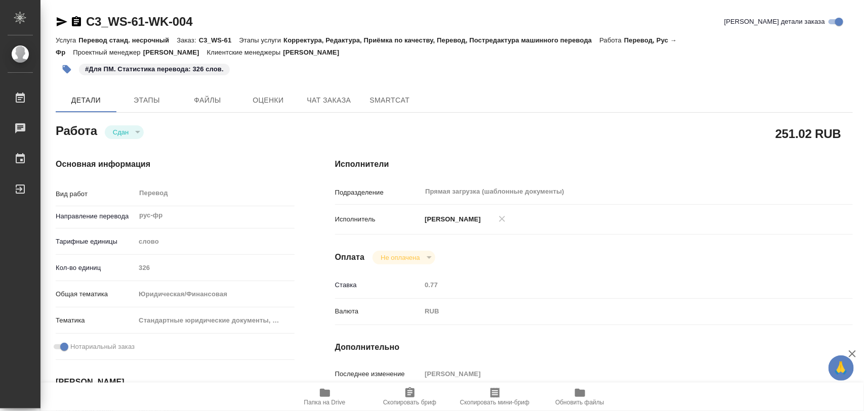
click at [320, 393] on icon "button" at bounding box center [325, 393] width 10 height 8
type textarea "x"
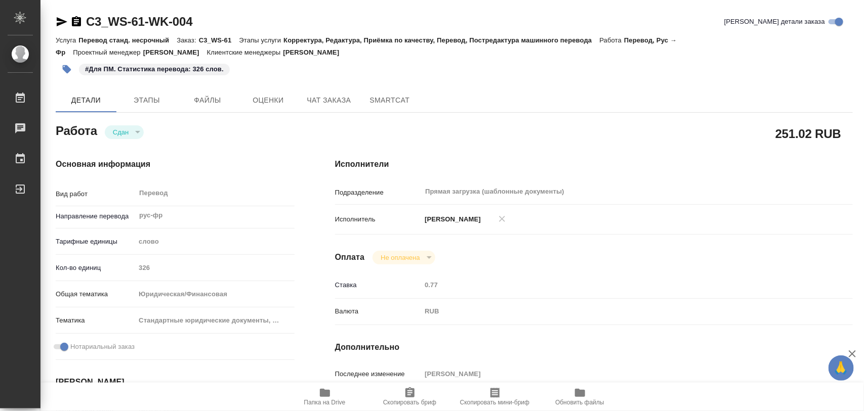
type textarea "x"
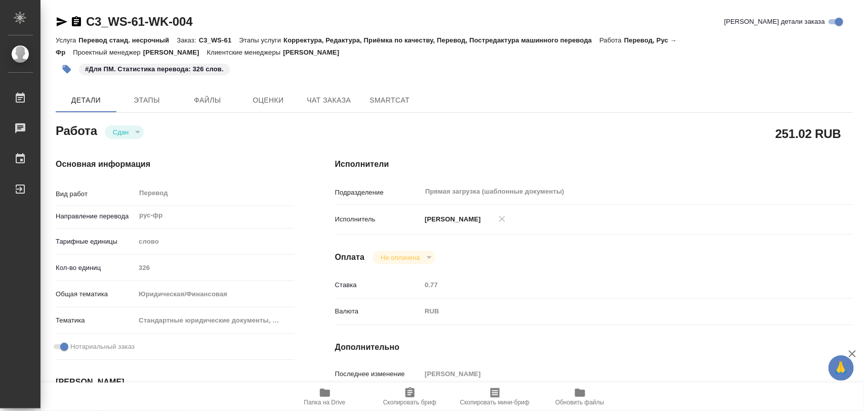
type textarea "x"
